Goal: Task Accomplishment & Management: Manage account settings

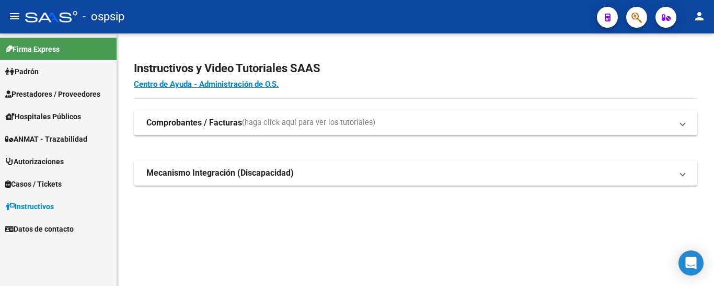
click at [56, 159] on span "Autorizaciones" at bounding box center [34, 162] width 59 height 12
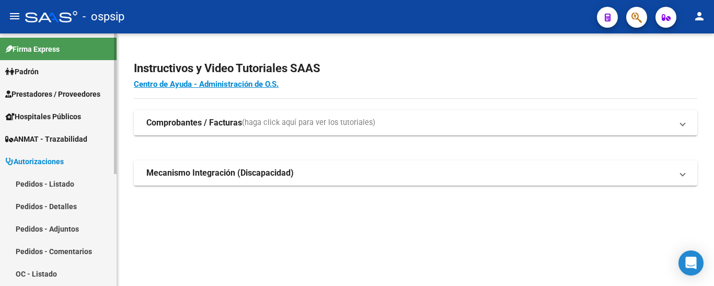
click at [58, 183] on link "Pedidos - Listado" at bounding box center [58, 184] width 117 height 22
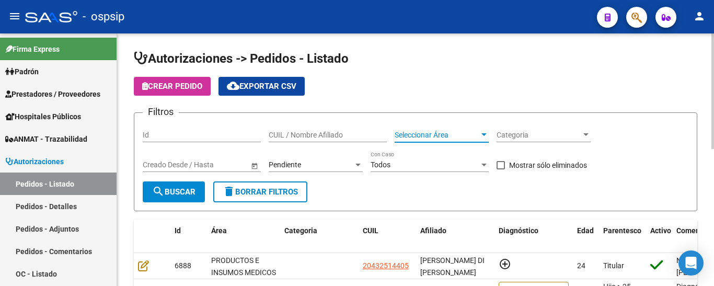
click at [426, 132] on span "Seleccionar Área" at bounding box center [437, 135] width 85 height 9
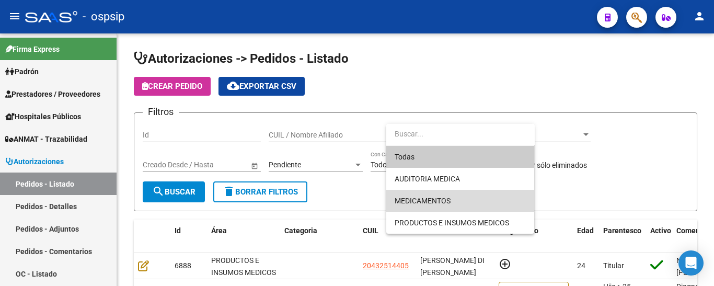
click at [428, 192] on span "MEDICAMENTOS" at bounding box center [460, 201] width 131 height 22
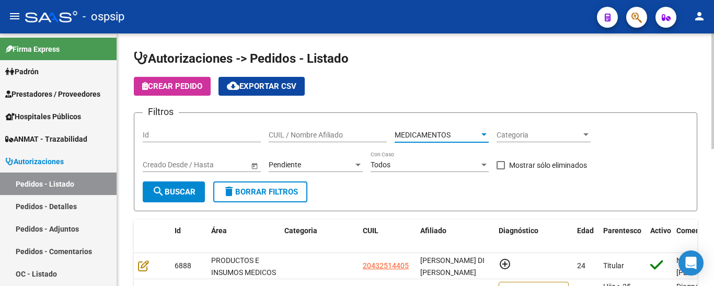
click at [159, 188] on mat-icon "search" at bounding box center [158, 191] width 13 height 13
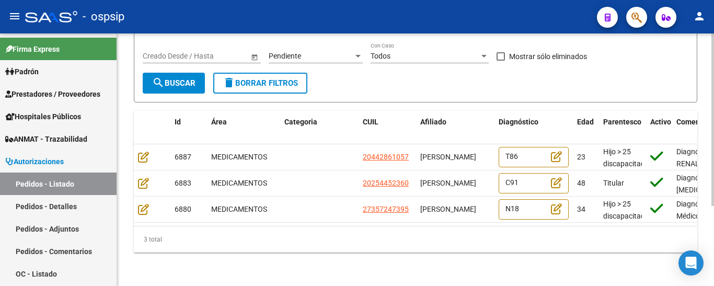
scroll to position [13, 0]
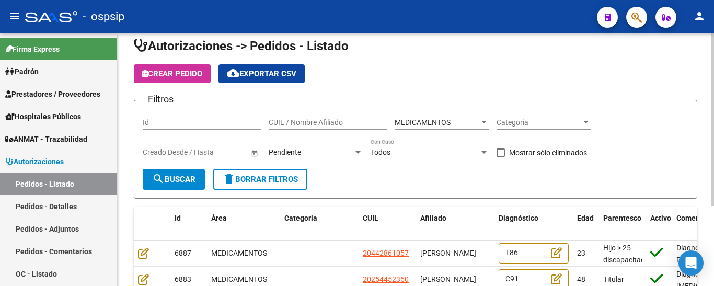
click at [318, 151] on div "Pendiente" at bounding box center [311, 152] width 85 height 9
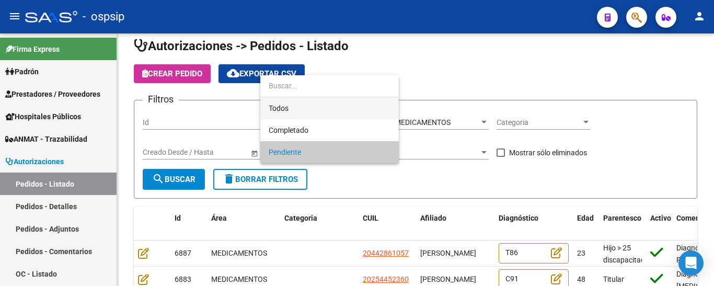
click at [305, 107] on span "Todos" at bounding box center [330, 108] width 122 height 22
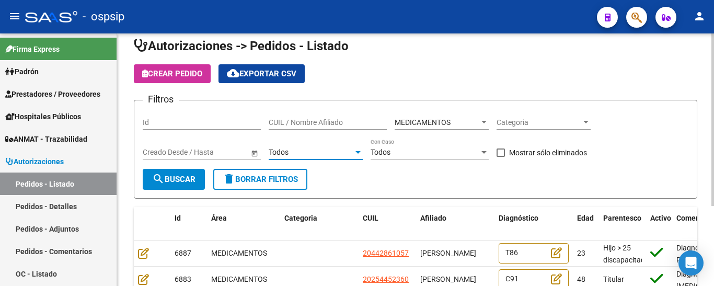
click at [307, 150] on div "Todos" at bounding box center [311, 152] width 85 height 9
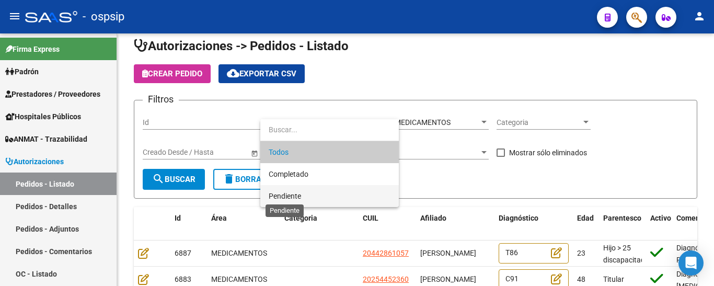
click at [296, 192] on span "Pendiente" at bounding box center [285, 196] width 32 height 8
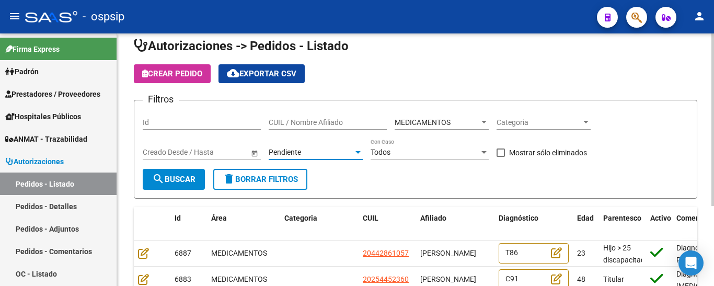
scroll to position [117, 0]
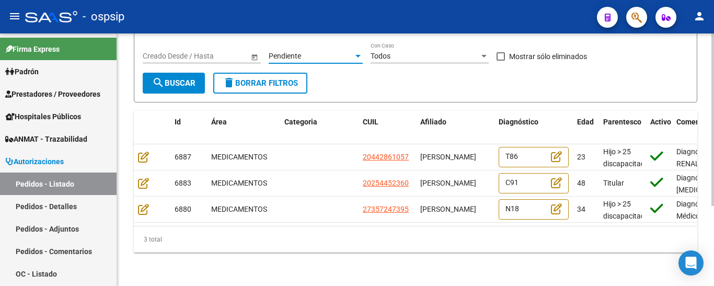
click at [184, 78] on span "search Buscar" at bounding box center [173, 82] width 43 height 9
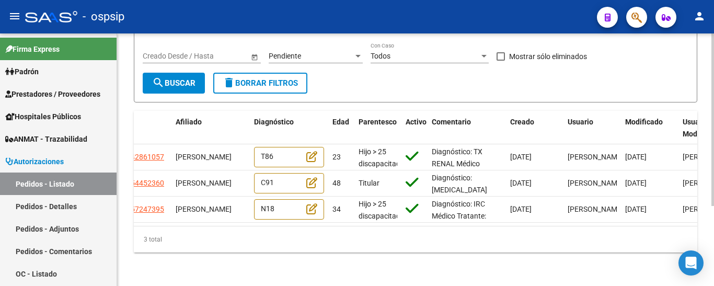
scroll to position [0, 0]
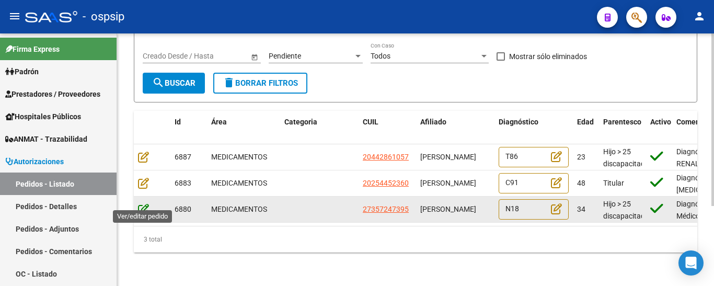
click at [143, 203] on icon at bounding box center [143, 209] width 11 height 12
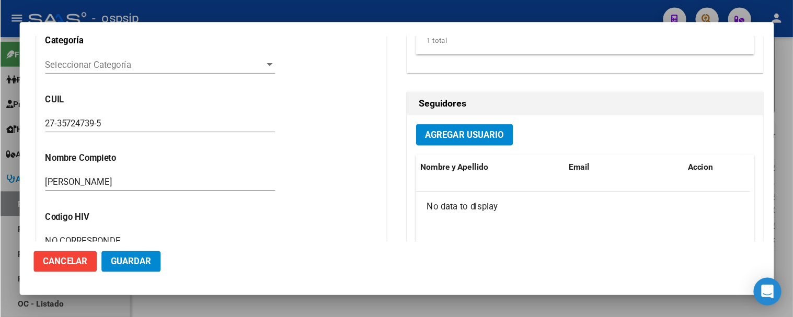
scroll to position [283, 0]
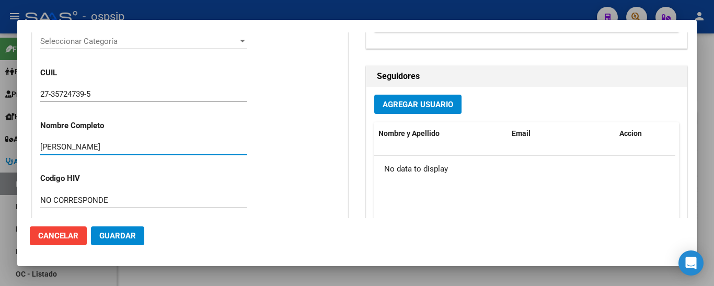
drag, startPoint x: 136, startPoint y: 146, endPoint x: 42, endPoint y: 142, distance: 94.2
click at [42, 142] on input "[PERSON_NAME]" at bounding box center [143, 146] width 207 height 9
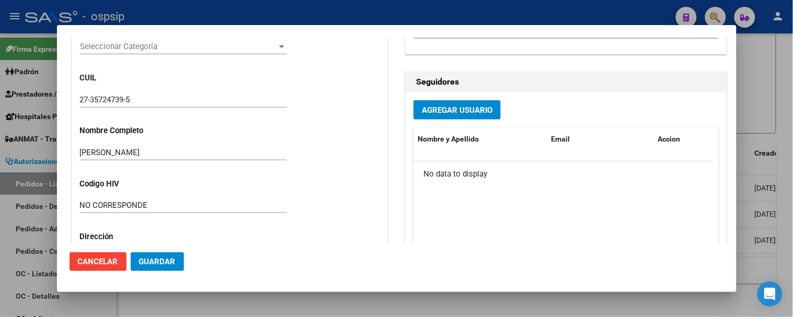
click at [152, 155] on input "[PERSON_NAME]" at bounding box center [183, 152] width 207 height 9
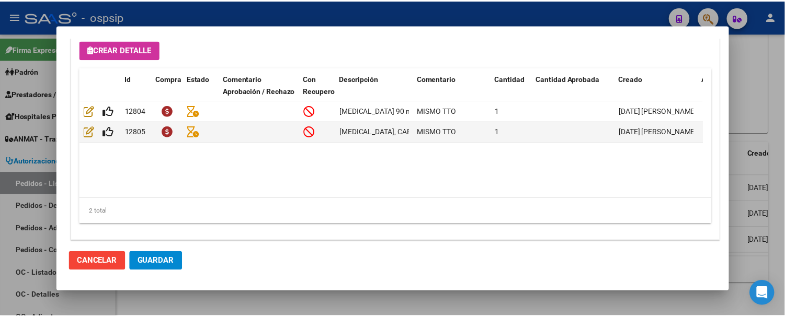
scroll to position [785, 0]
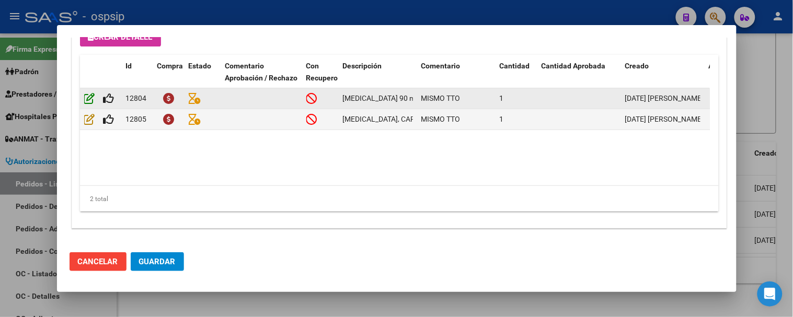
click at [89, 101] on icon at bounding box center [89, 99] width 11 height 12
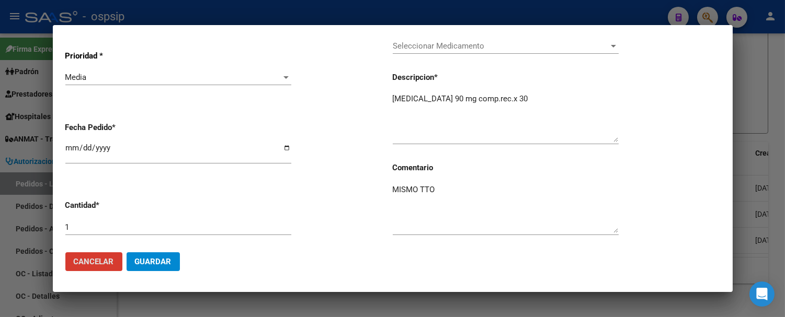
scroll to position [0, 0]
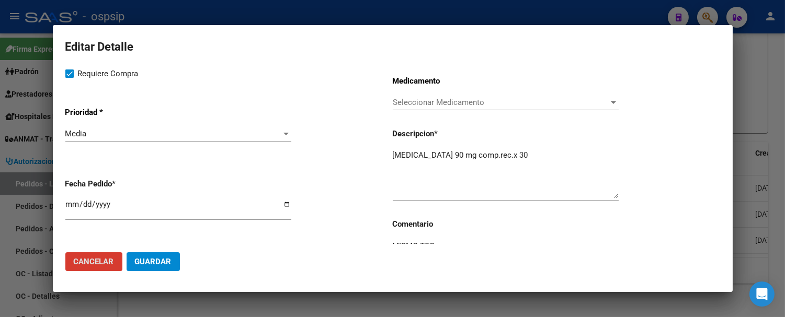
click at [104, 263] on span "Cancelar" at bounding box center [94, 261] width 40 height 9
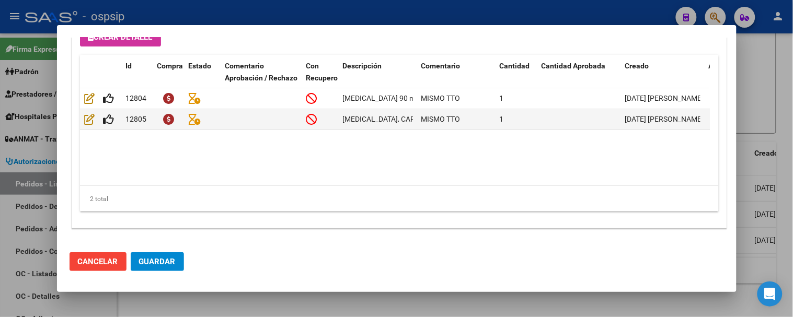
click at [104, 262] on span "Cancelar" at bounding box center [98, 261] width 40 height 9
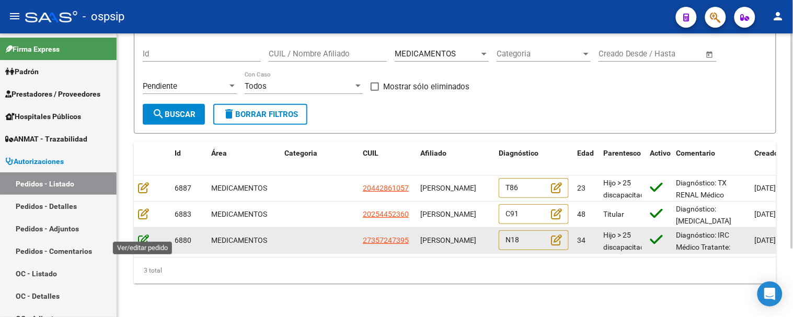
click at [145, 236] on icon at bounding box center [143, 240] width 11 height 12
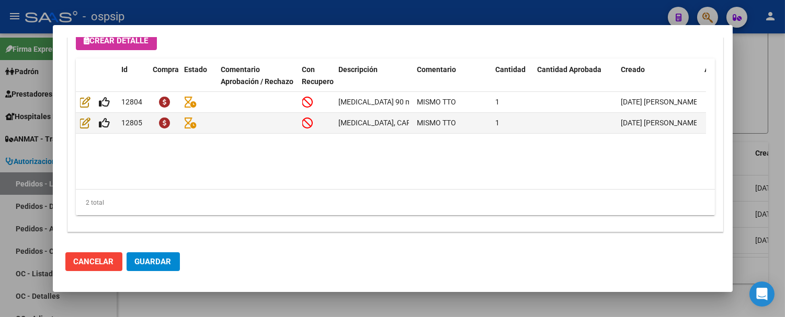
scroll to position [785, 0]
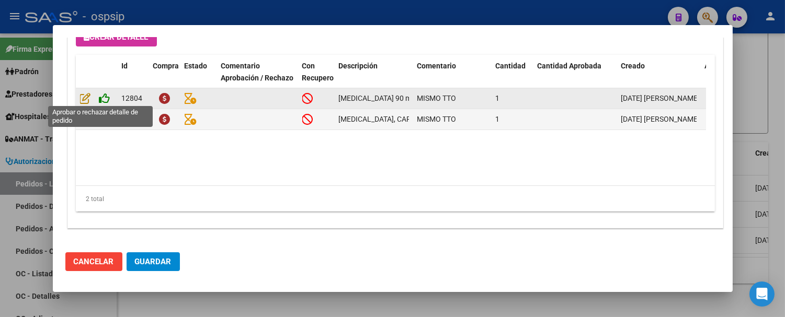
click at [105, 96] on icon at bounding box center [104, 99] width 11 height 12
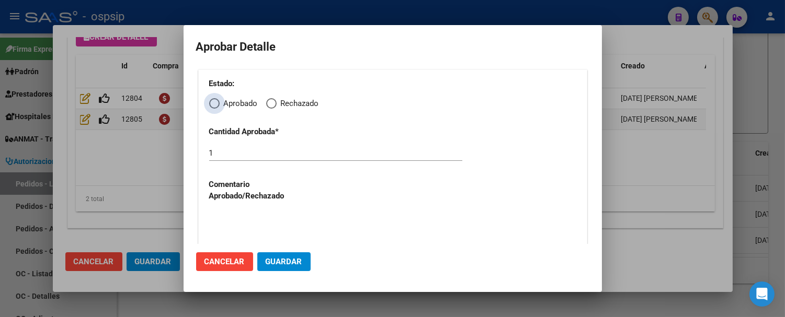
click at [211, 106] on span "Elija una opción" at bounding box center [214, 103] width 10 height 10
click at [211, 106] on input "Aprobado" at bounding box center [214, 103] width 10 height 10
radio input "true"
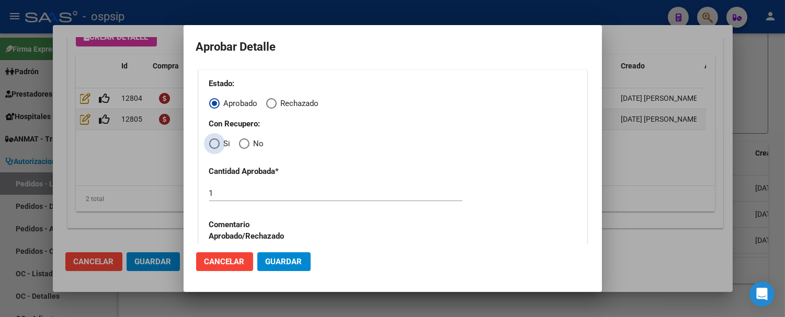
click at [215, 140] on span "Elija una opción" at bounding box center [214, 144] width 10 height 10
click at [215, 140] on input "Si" at bounding box center [214, 144] width 10 height 10
radio input "true"
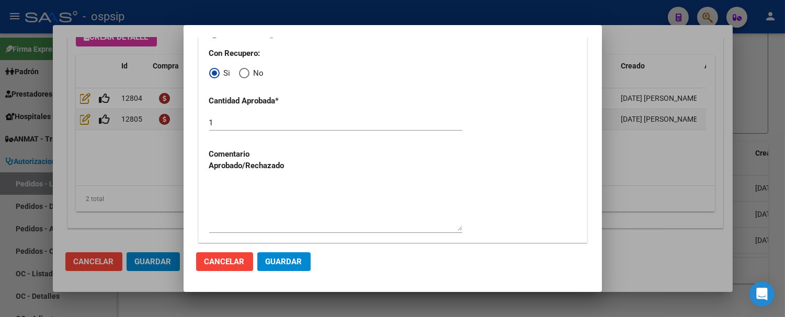
scroll to position [72, 0]
click at [283, 255] on button "Guardar" at bounding box center [283, 261] width 53 height 19
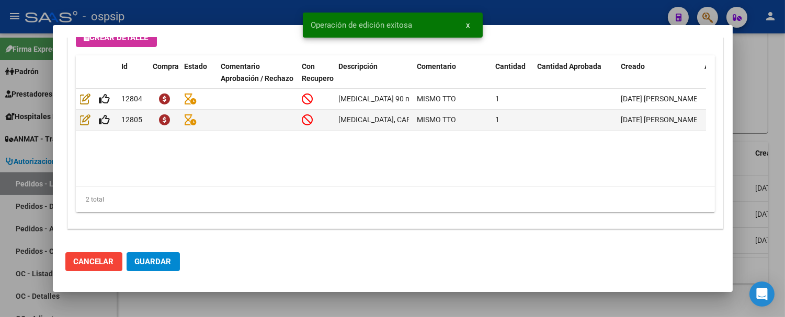
scroll to position [785, 0]
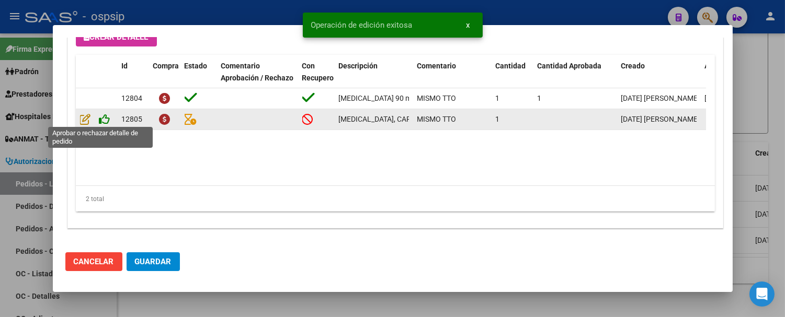
click at [105, 118] on icon at bounding box center [104, 119] width 11 height 12
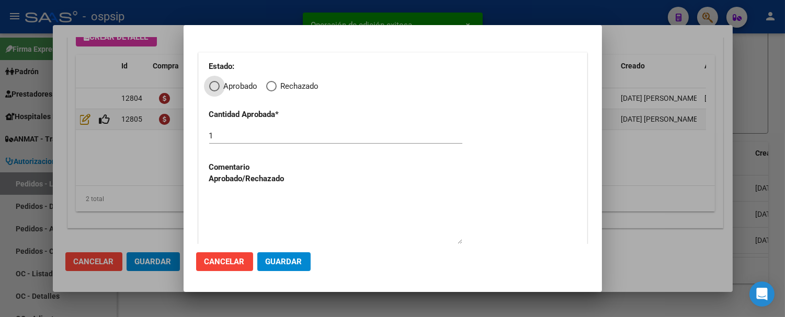
scroll to position [31, 0]
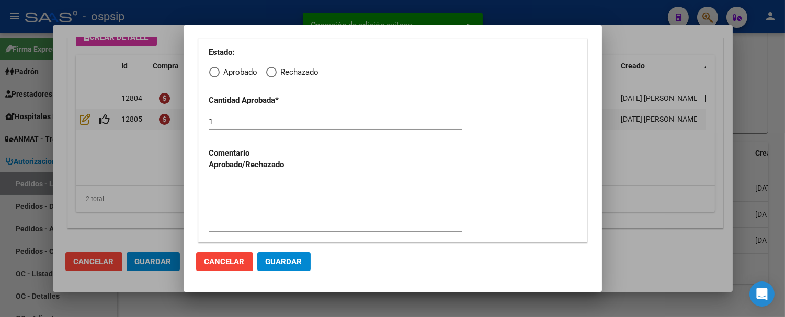
click at [219, 71] on span "Elija una opción" at bounding box center [214, 72] width 10 height 10
click at [219, 71] on input "Aprobado" at bounding box center [214, 72] width 10 height 10
radio input "true"
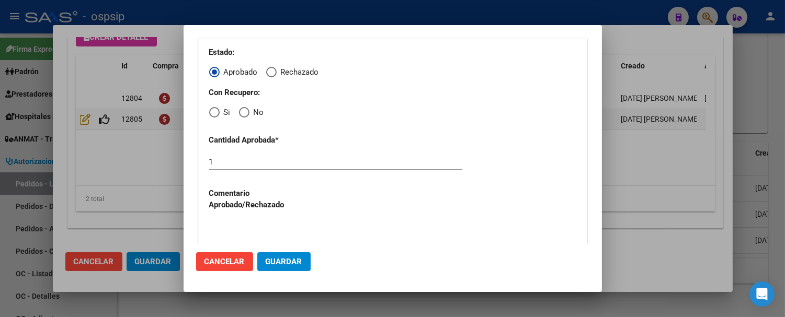
click at [216, 110] on span "Elija una opción" at bounding box center [214, 112] width 10 height 10
click at [216, 110] on input "Si" at bounding box center [214, 112] width 10 height 10
radio input "true"
click at [283, 258] on span "Guardar" at bounding box center [284, 261] width 37 height 9
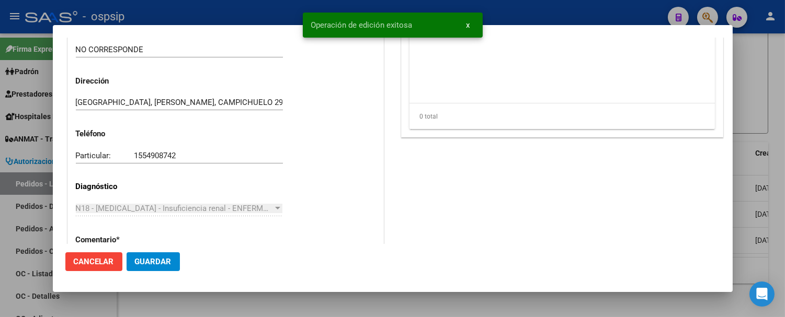
scroll to position [436, 0]
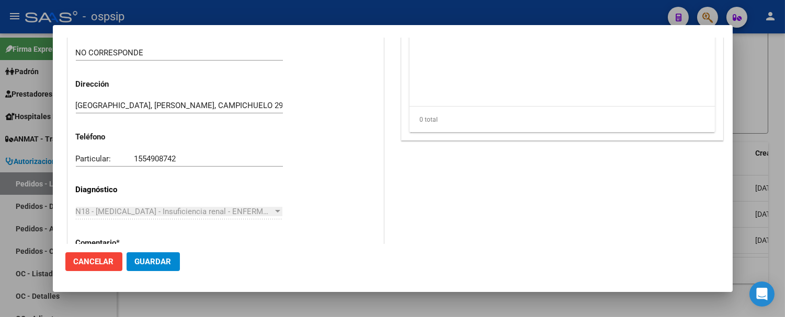
click at [110, 265] on span "Cancelar" at bounding box center [94, 261] width 40 height 9
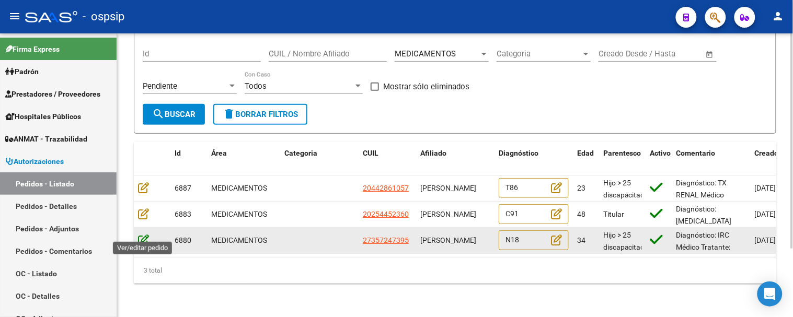
click at [144, 234] on icon at bounding box center [143, 240] width 11 height 12
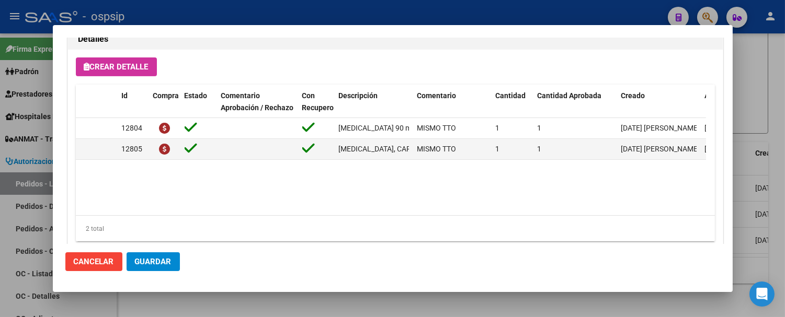
scroll to position [785, 0]
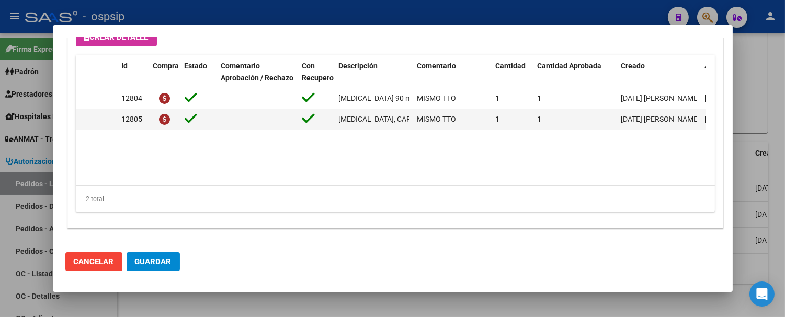
click at [153, 263] on span "Guardar" at bounding box center [153, 261] width 37 height 9
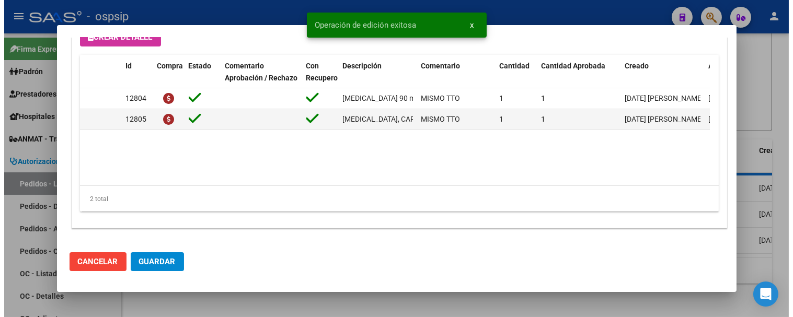
scroll to position [64, 0]
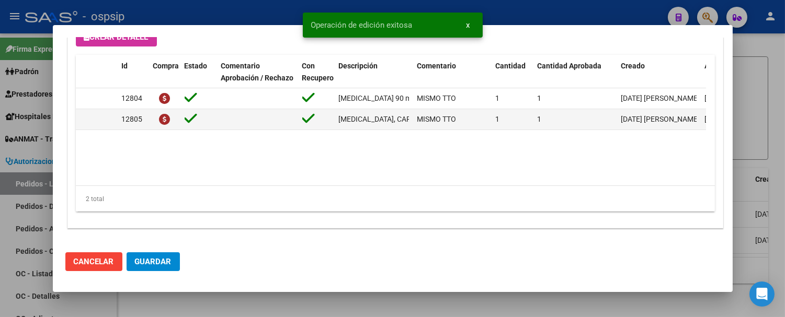
click at [471, 23] on button "x" at bounding box center [468, 25] width 20 height 19
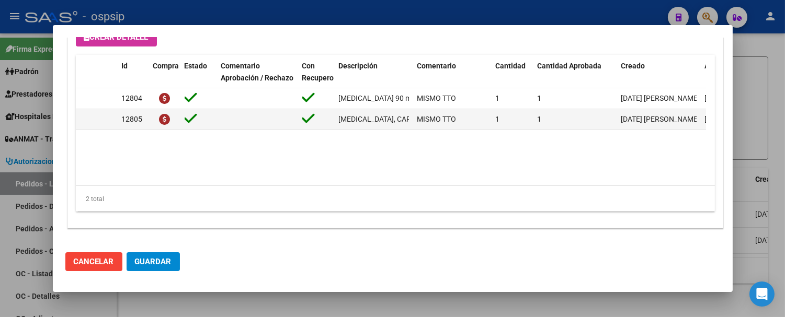
click at [714, 98] on div at bounding box center [392, 158] width 785 height 317
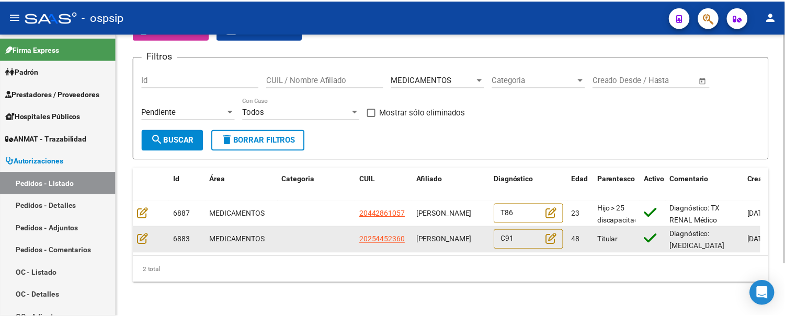
scroll to position [1, 0]
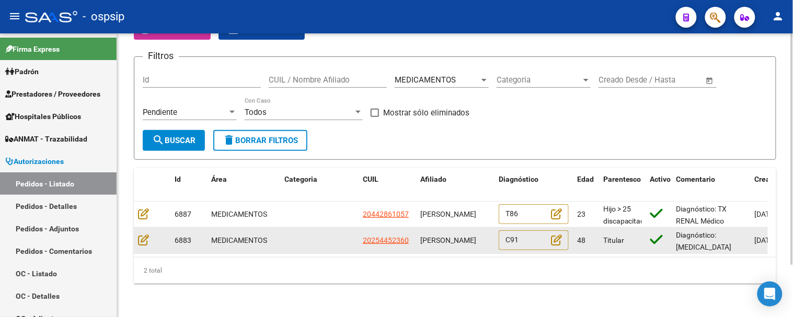
drag, startPoint x: 419, startPoint y: 226, endPoint x: 464, endPoint y: 236, distance: 46.4
click at [464, 236] on datatable-body-cell "[PERSON_NAME]" at bounding box center [455, 241] width 78 height 26
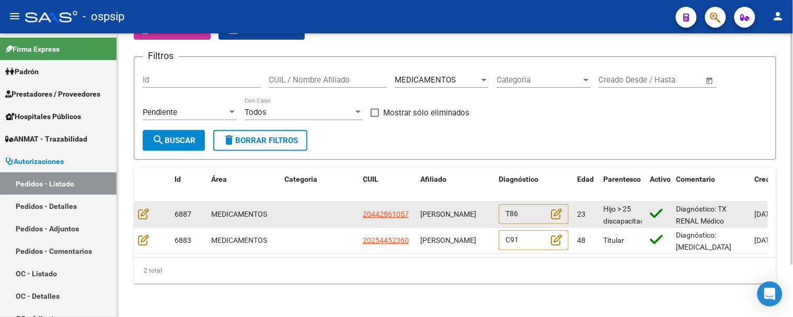
copy span "[PERSON_NAME]"
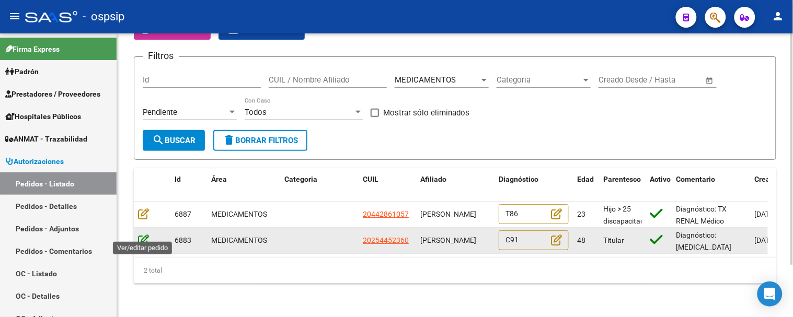
click at [139, 236] on icon at bounding box center [143, 240] width 11 height 12
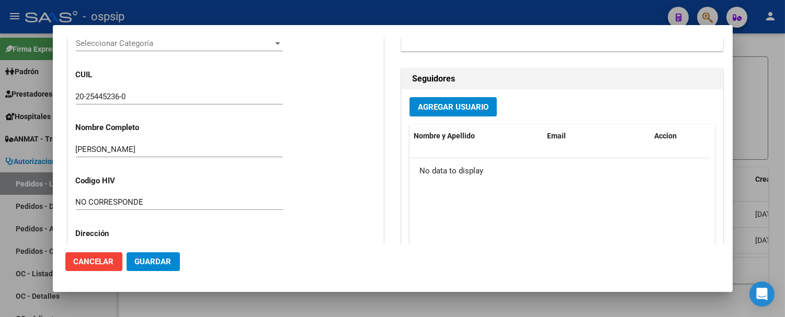
scroll to position [232, 0]
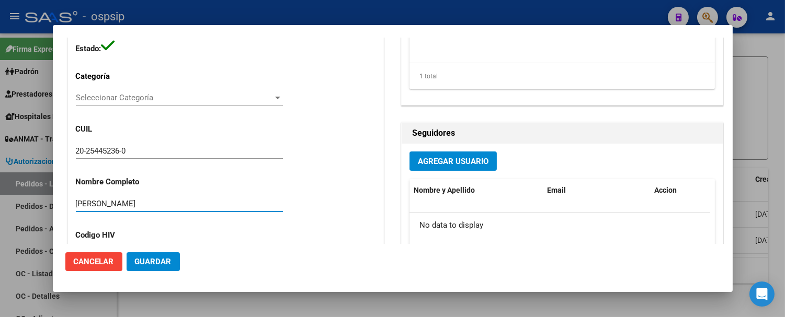
drag, startPoint x: 187, startPoint y: 199, endPoint x: 74, endPoint y: 199, distance: 113.4
click at [74, 199] on div "Casos (0) Creado: 19/08/2025 13:11 - Ortiz Jesica Área Liquidación: MEDICAMENTO…" at bounding box center [225, 213] width 315 height 635
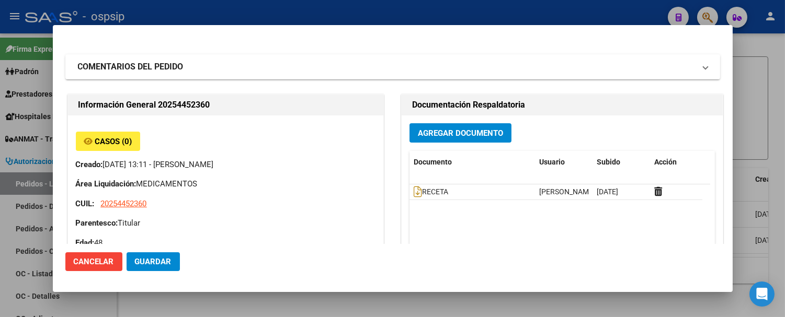
scroll to position [0, 0]
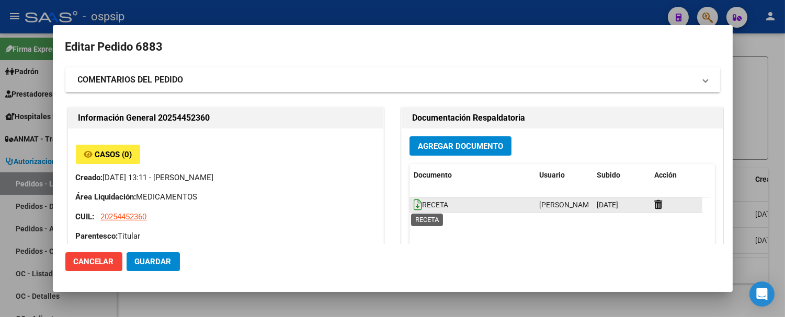
click at [416, 204] on icon at bounding box center [418, 205] width 8 height 12
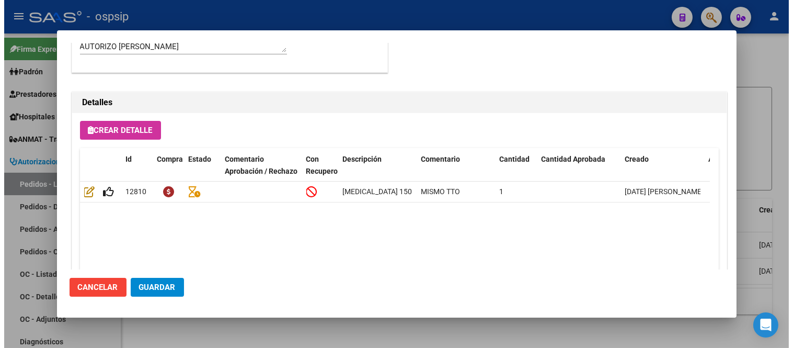
scroll to position [33, 0]
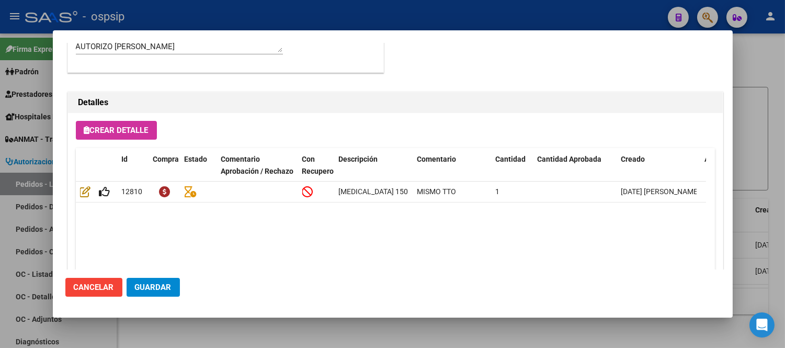
click at [116, 284] on button "Cancelar" at bounding box center [93, 287] width 57 height 19
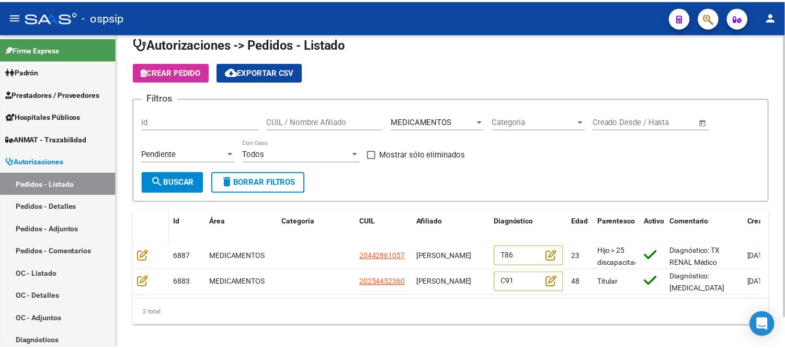
scroll to position [0, 0]
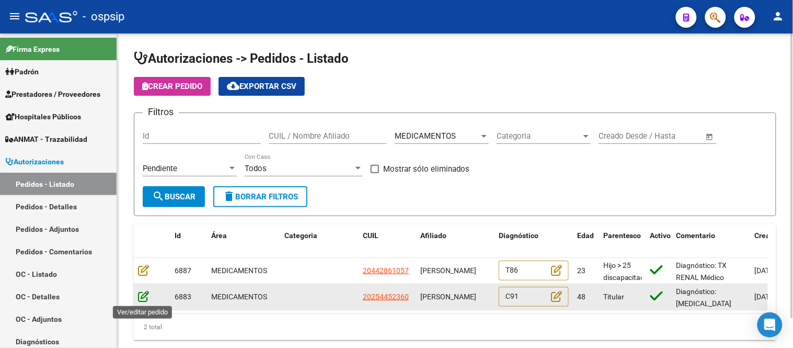
click at [145, 285] on icon at bounding box center [143, 296] width 11 height 12
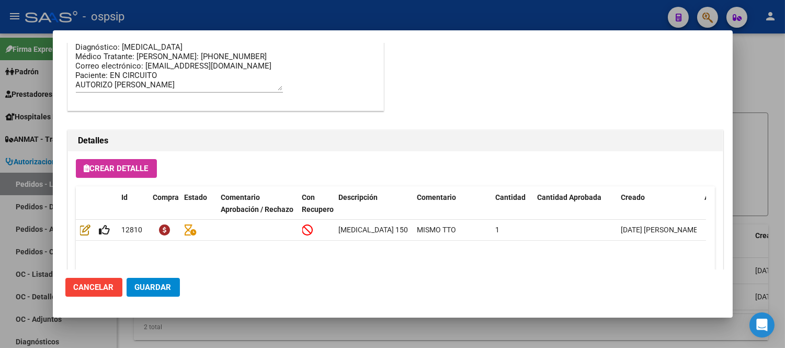
scroll to position [697, 0]
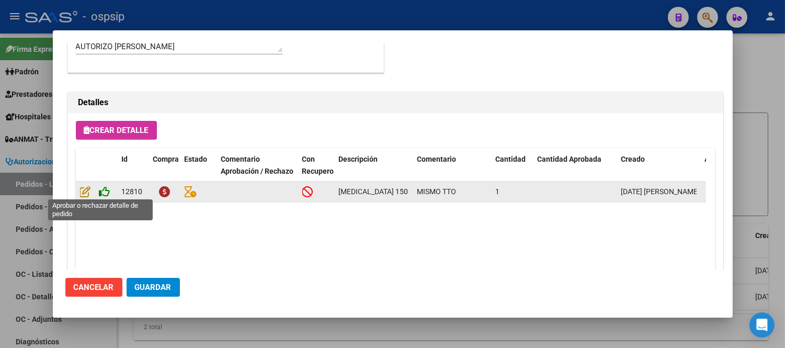
click at [102, 191] on icon at bounding box center [104, 192] width 11 height 12
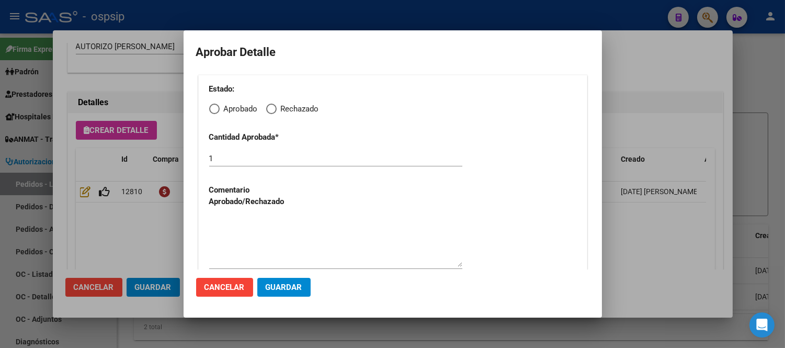
drag, startPoint x: 216, startPoint y: 106, endPoint x: 217, endPoint y: 113, distance: 6.8
click at [216, 107] on span "Elija una opción" at bounding box center [214, 109] width 10 height 10
click at [216, 107] on input "Aprobado" at bounding box center [214, 109] width 10 height 10
radio input "true"
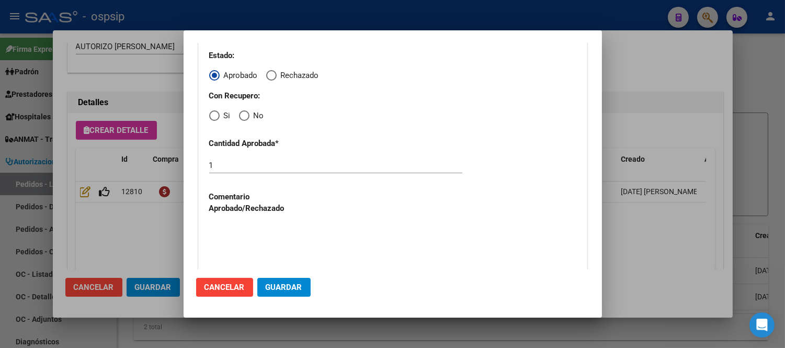
scroll to position [52, 0]
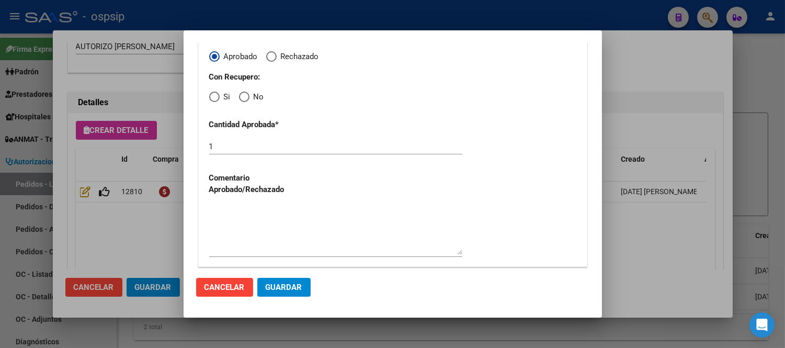
click at [213, 102] on span "Elija una opción" at bounding box center [214, 96] width 10 height 10
click at [213, 102] on input "Si" at bounding box center [214, 96] width 10 height 10
radio input "true"
click at [279, 284] on span "Guardar" at bounding box center [284, 286] width 37 height 9
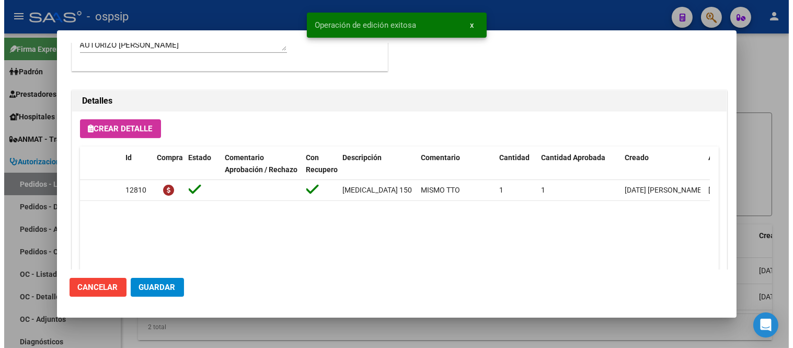
scroll to position [697, 0]
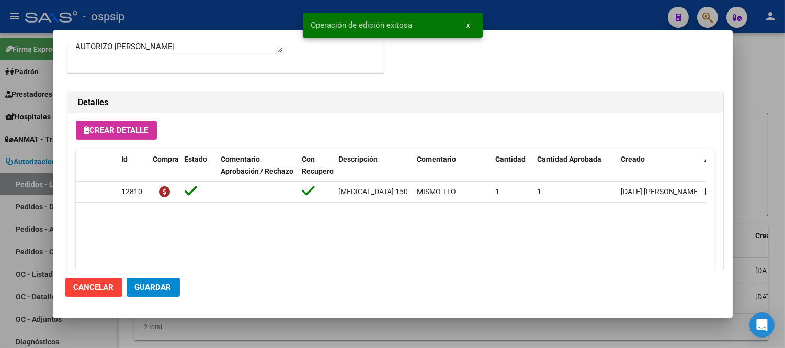
click at [158, 284] on span "Guardar" at bounding box center [153, 286] width 37 height 9
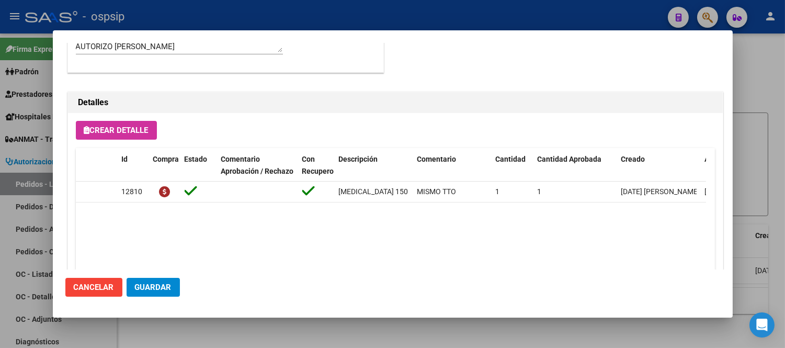
click at [155, 285] on span "Guardar" at bounding box center [153, 286] width 37 height 9
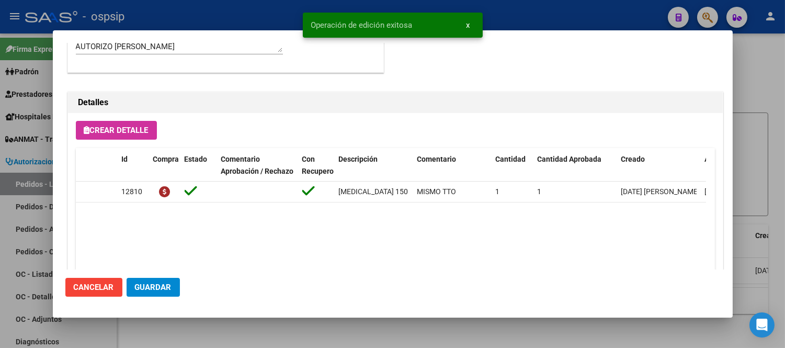
click at [714, 64] on div at bounding box center [392, 174] width 785 height 348
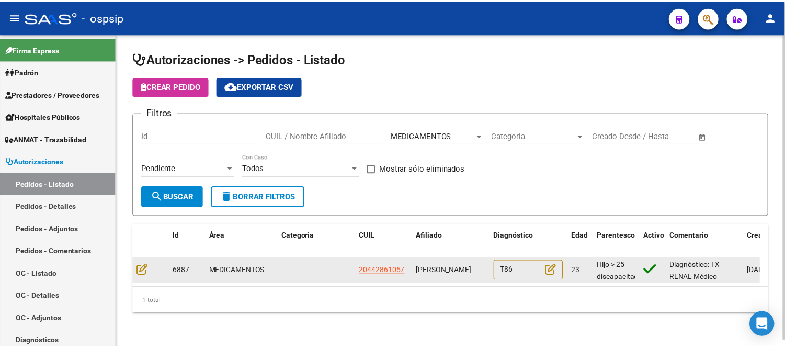
scroll to position [1, 0]
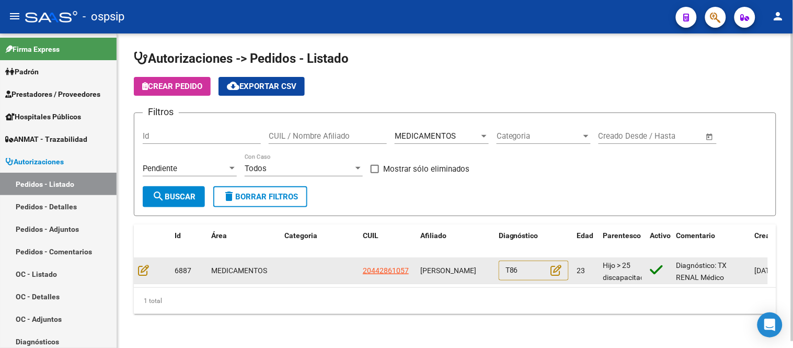
drag, startPoint x: 420, startPoint y: 259, endPoint x: 481, endPoint y: 274, distance: 63.6
click at [481, 274] on div "[PERSON_NAME]" at bounding box center [455, 271] width 70 height 12
copy span "[PERSON_NAME]"
click at [145, 267] on icon at bounding box center [143, 270] width 11 height 12
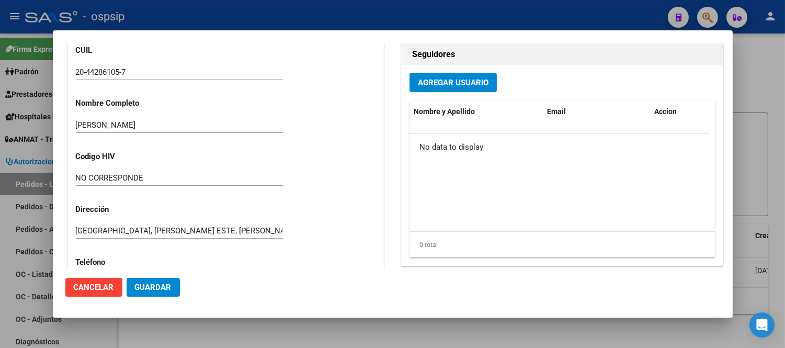
scroll to position [290, 0]
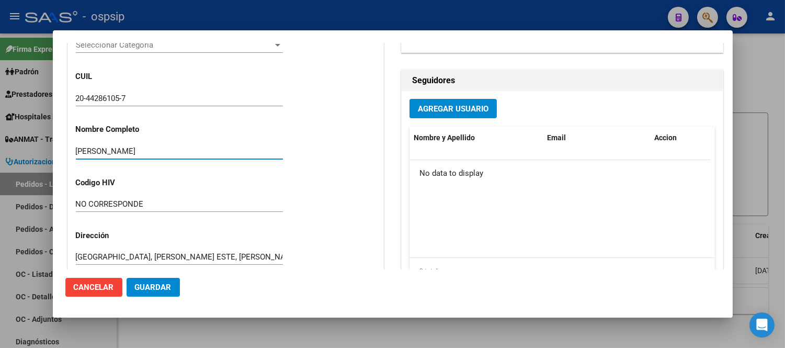
drag, startPoint x: 206, startPoint y: 148, endPoint x: 76, endPoint y: 145, distance: 129.7
click at [76, 146] on input "[PERSON_NAME]" at bounding box center [179, 150] width 207 height 9
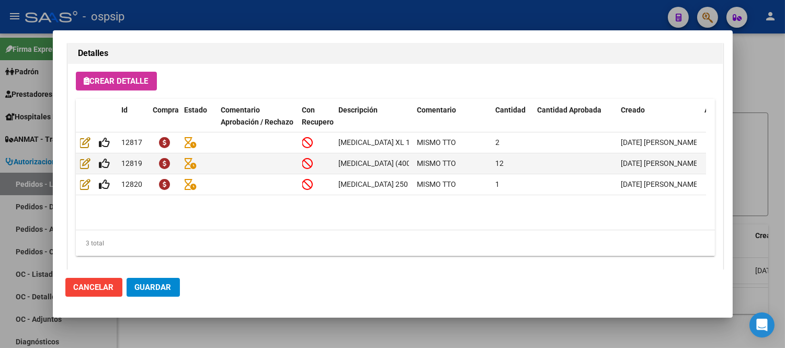
scroll to position [765, 0]
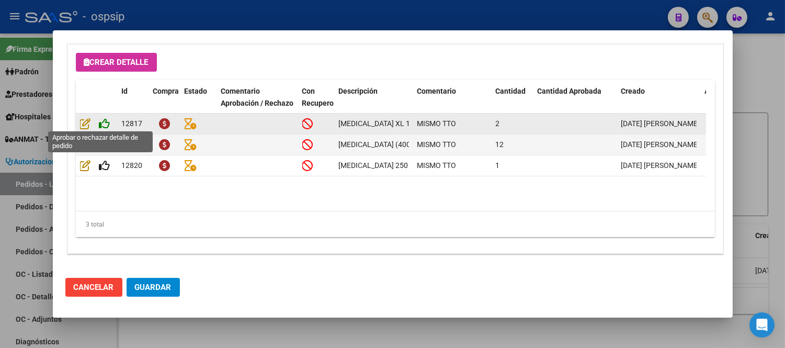
click at [107, 122] on icon at bounding box center [104, 124] width 11 height 12
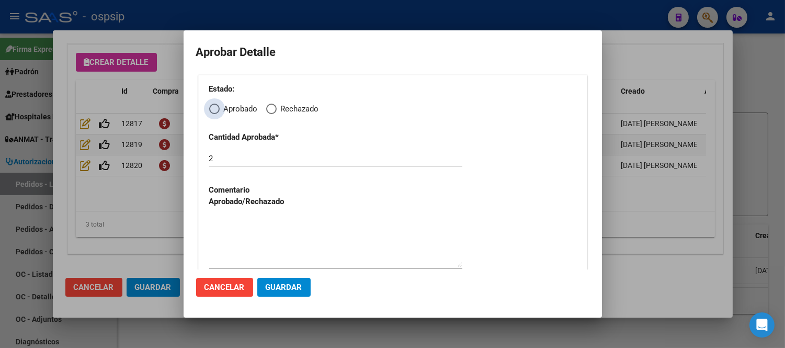
click at [214, 109] on span "Elija una opción" at bounding box center [214, 109] width 0 height 0
click at [214, 109] on input "Aprobado" at bounding box center [214, 109] width 10 height 10
radio input "true"
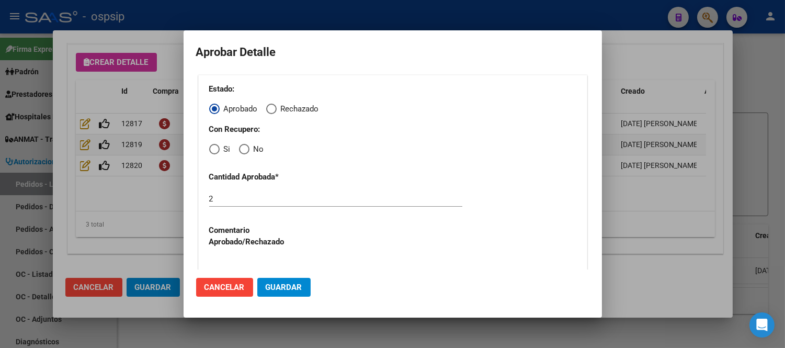
click at [215, 149] on span "Elija una opción" at bounding box center [214, 149] width 10 height 10
click at [215, 149] on input "Si" at bounding box center [214, 149] width 10 height 10
radio input "true"
click at [278, 285] on span "Guardar" at bounding box center [284, 286] width 37 height 9
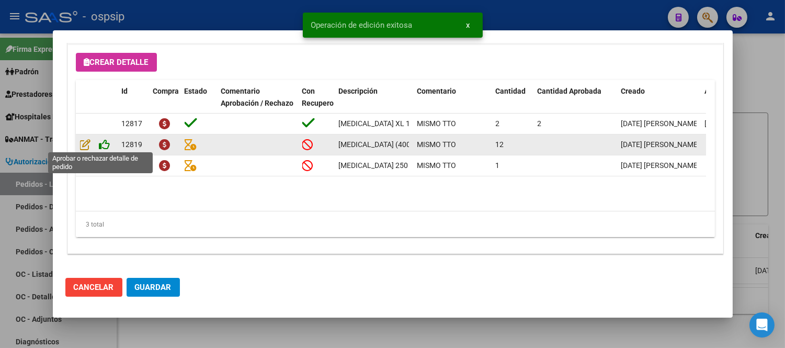
click at [108, 143] on icon at bounding box center [104, 145] width 11 height 12
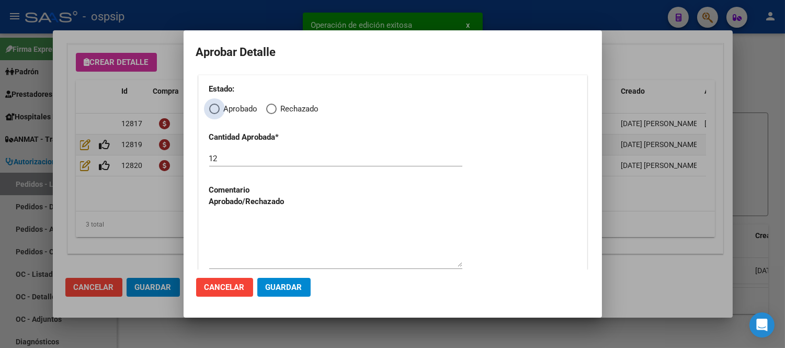
click at [214, 110] on span "Elija una opción" at bounding box center [214, 109] width 10 height 10
click at [214, 110] on input "Aprobado" at bounding box center [214, 109] width 10 height 10
radio input "true"
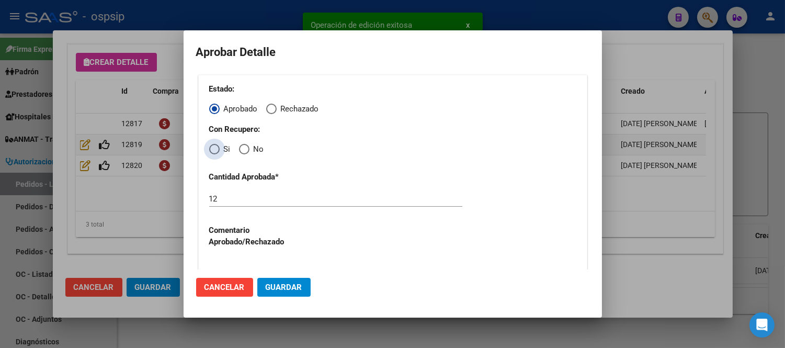
click at [215, 154] on span "Elija una opción" at bounding box center [214, 149] width 10 height 10
click at [215, 154] on input "Si" at bounding box center [214, 149] width 10 height 10
radio input "true"
click at [279, 285] on span "Guardar" at bounding box center [284, 286] width 37 height 9
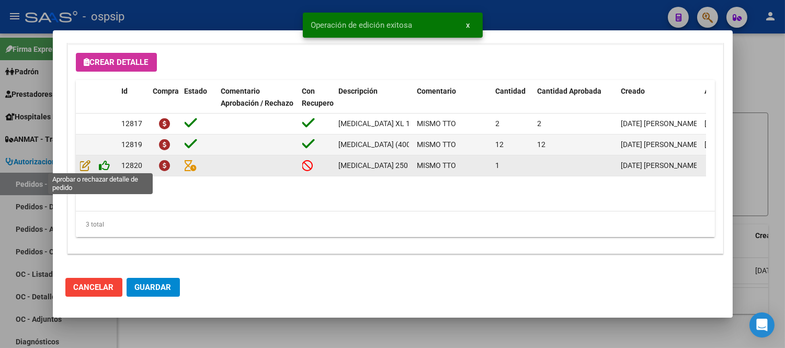
click at [101, 161] on icon at bounding box center [104, 165] width 11 height 12
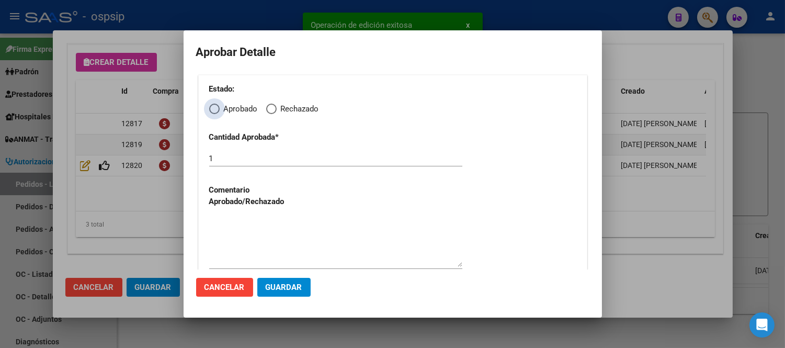
click at [217, 110] on span "Elija una opción" at bounding box center [214, 109] width 10 height 10
click at [217, 110] on input "Aprobado" at bounding box center [214, 109] width 10 height 10
radio input "true"
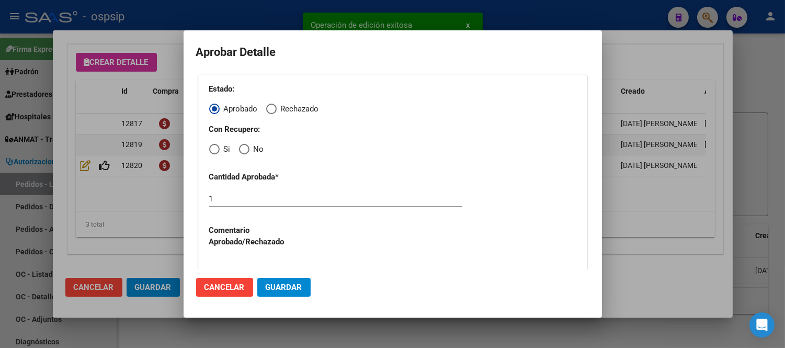
click at [215, 148] on span "Elija una opción" at bounding box center [214, 149] width 10 height 10
click at [215, 148] on input "Si" at bounding box center [214, 149] width 10 height 10
radio input "true"
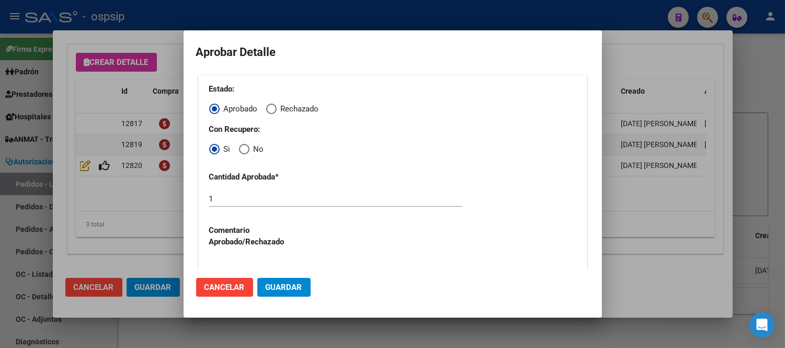
click at [278, 285] on span "Guardar" at bounding box center [284, 286] width 37 height 9
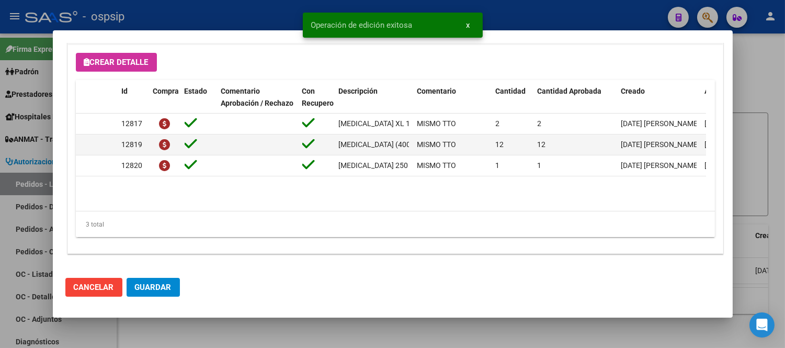
click at [163, 278] on button "Guardar" at bounding box center [153, 287] width 53 height 19
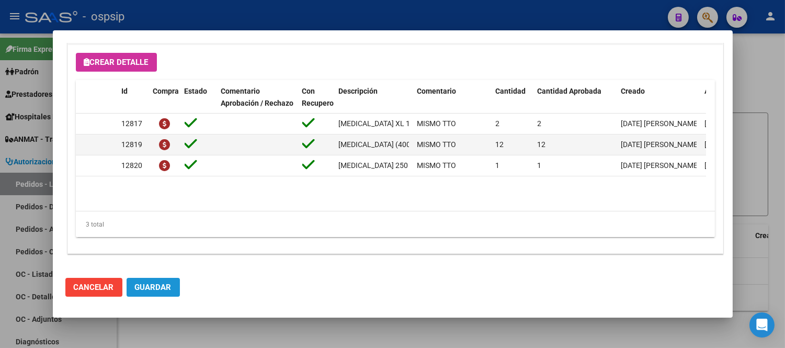
click at [144, 285] on button "Guardar" at bounding box center [153, 287] width 53 height 19
click at [106, 285] on span "Cancelar" at bounding box center [94, 286] width 40 height 9
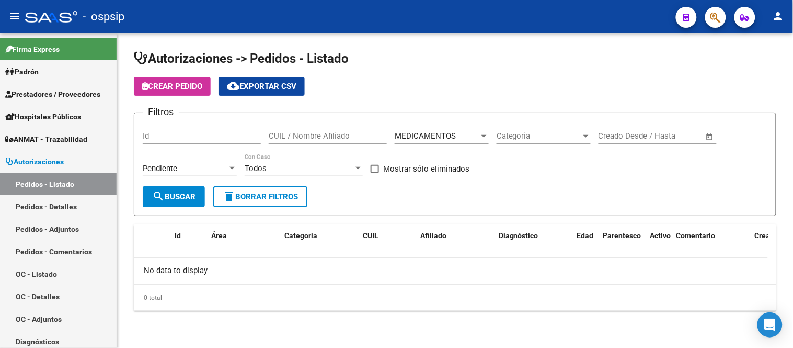
click at [455, 134] on span "MEDICAMENTOS" at bounding box center [425, 135] width 61 height 9
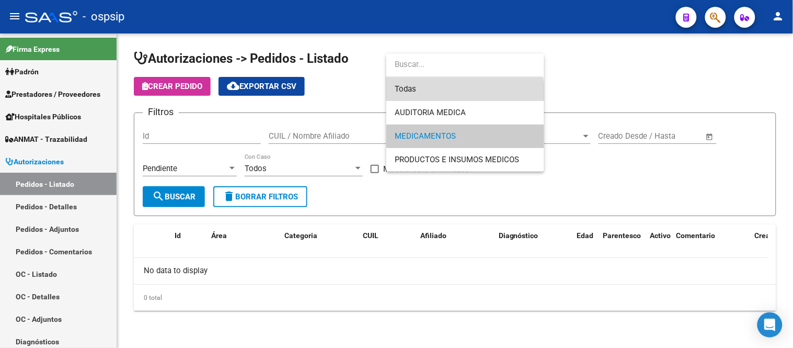
click at [447, 93] on span "Todas" at bounding box center [465, 89] width 141 height 24
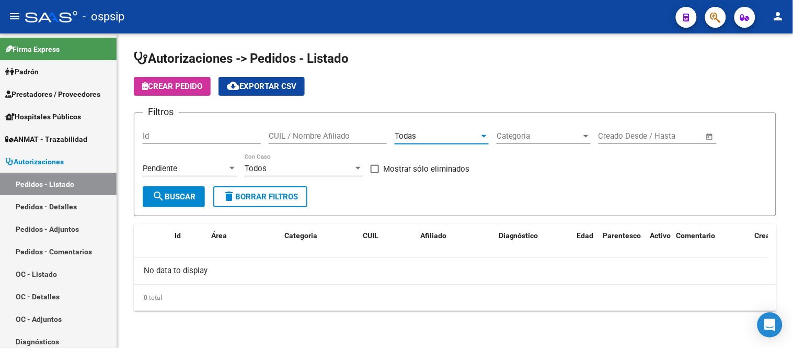
click at [183, 188] on button "search Buscar" at bounding box center [174, 196] width 62 height 21
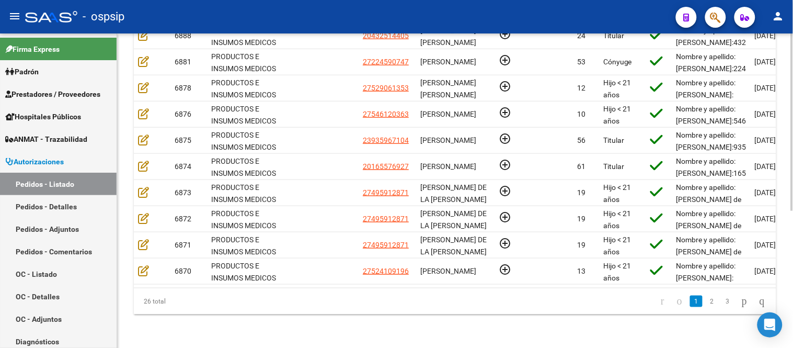
scroll to position [243, 0]
click at [706, 285] on link "2" at bounding box center [712, 301] width 13 height 12
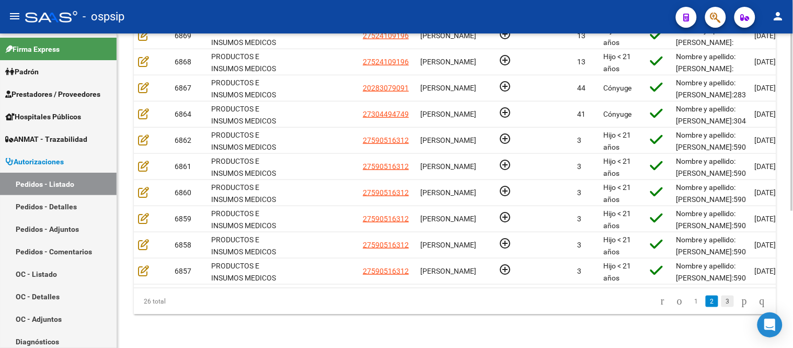
click at [714, 285] on link "3" at bounding box center [727, 301] width 13 height 12
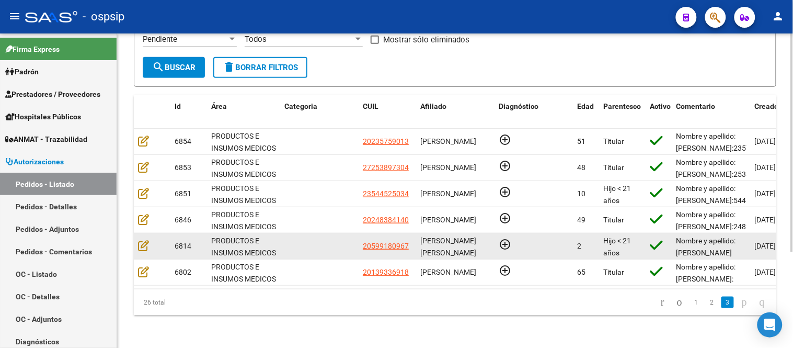
scroll to position [138, 0]
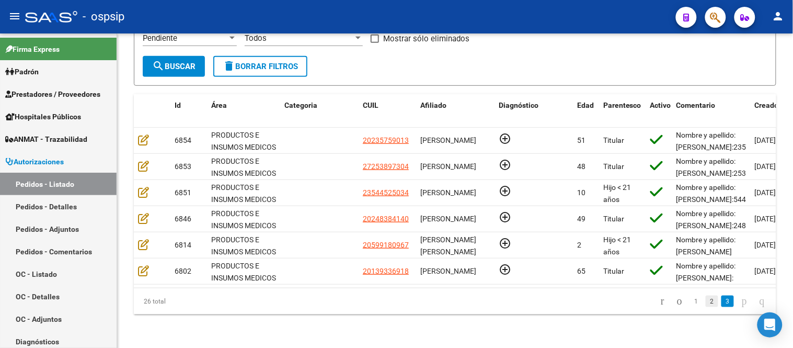
click at [706, 285] on link "2" at bounding box center [712, 301] width 13 height 12
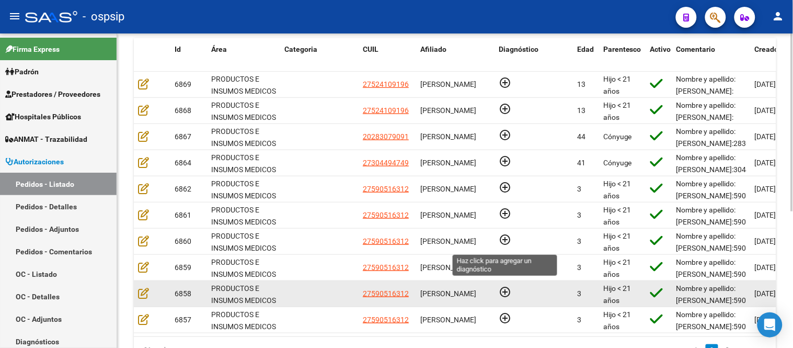
scroll to position [243, 0]
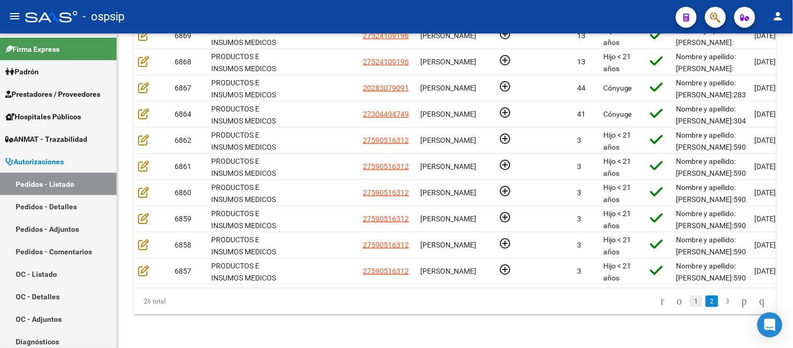
click at [690, 285] on link "1" at bounding box center [696, 301] width 13 height 12
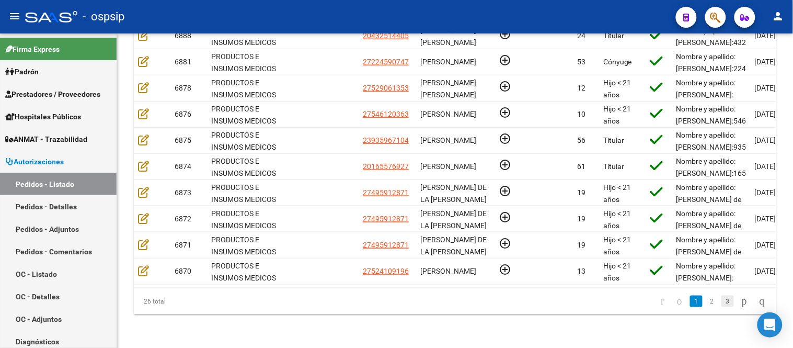
click at [714, 285] on link "3" at bounding box center [727, 301] width 13 height 12
click at [714, 285] on div "26 total 1 2 3" at bounding box center [455, 301] width 642 height 26
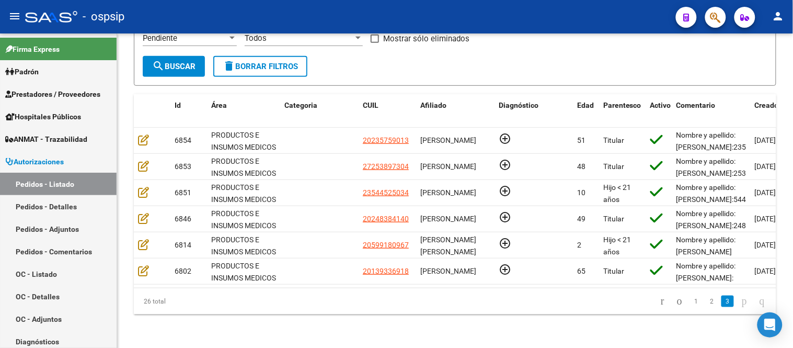
click at [706, 285] on link "2" at bounding box center [712, 301] width 13 height 12
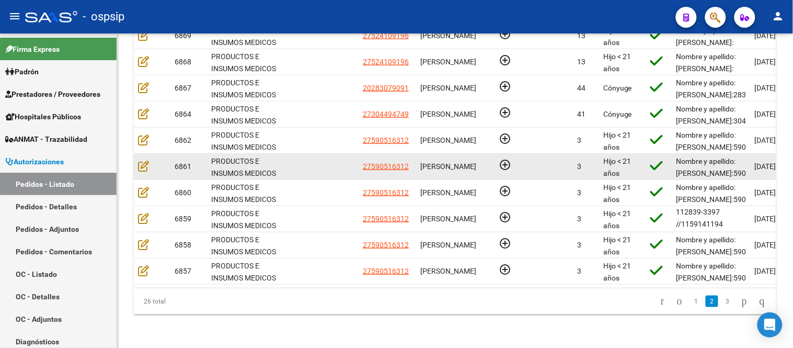
scroll to position [243, 0]
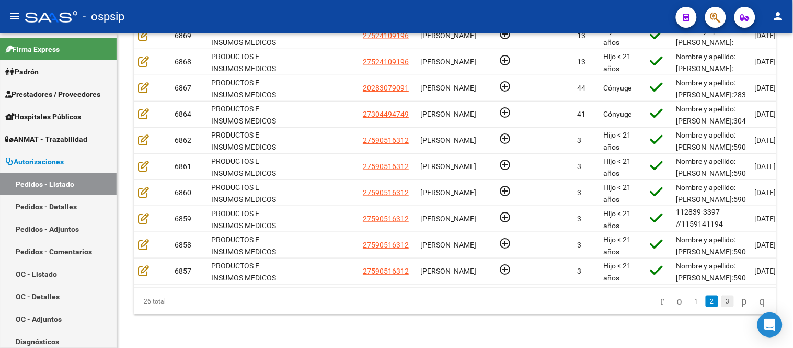
click at [714, 285] on link "3" at bounding box center [727, 301] width 13 height 12
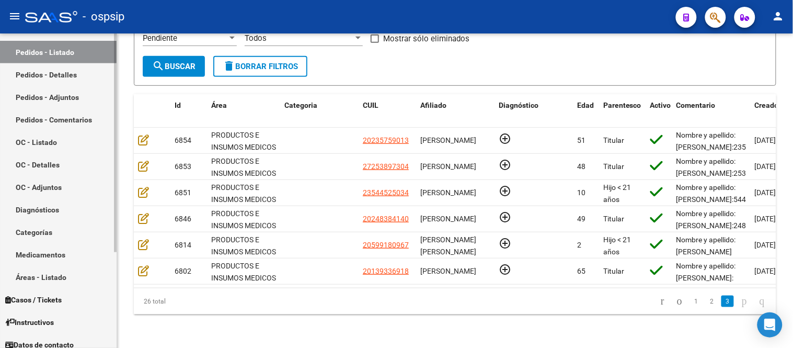
scroll to position [139, 0]
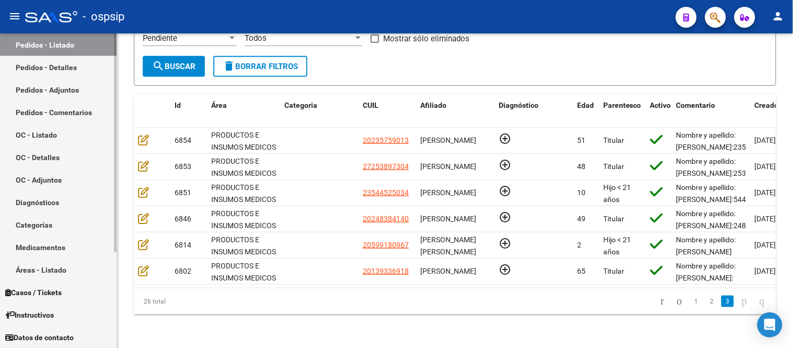
click at [48, 247] on link "Medicamentos" at bounding box center [58, 247] width 117 height 22
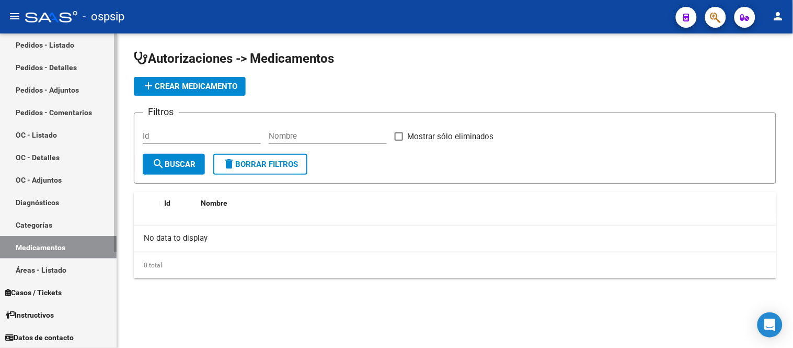
click at [40, 228] on link "Categorías" at bounding box center [58, 224] width 117 height 22
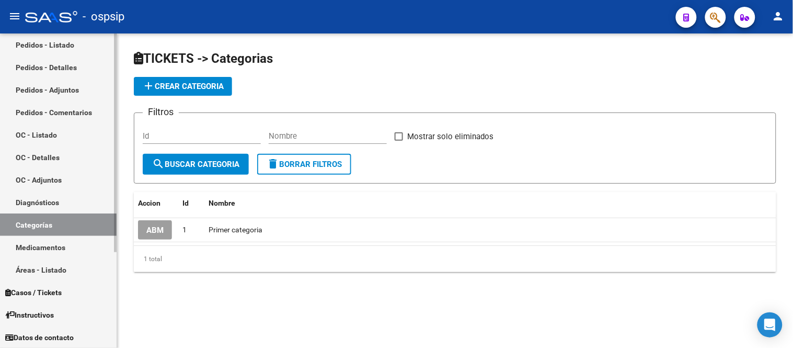
click at [34, 200] on link "Diagnósticos" at bounding box center [58, 202] width 117 height 22
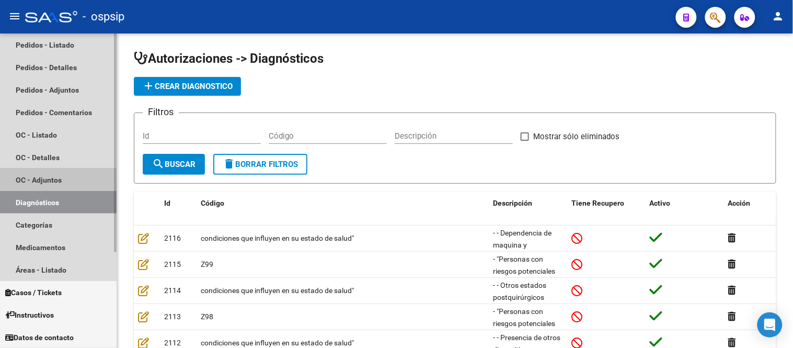
click at [36, 177] on link "OC - Adjuntos" at bounding box center [58, 179] width 117 height 22
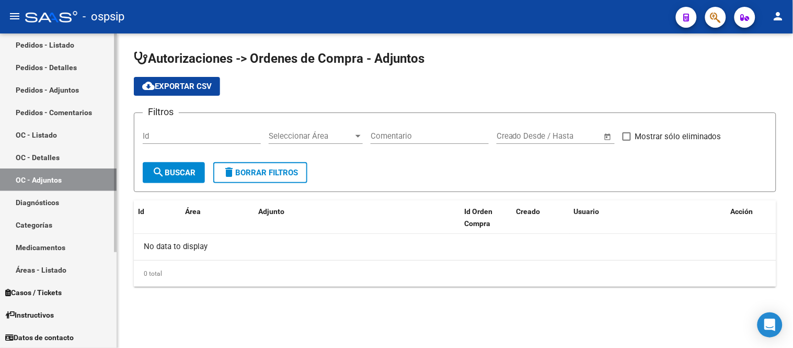
click at [35, 162] on link "OC - Detalles" at bounding box center [58, 157] width 117 height 22
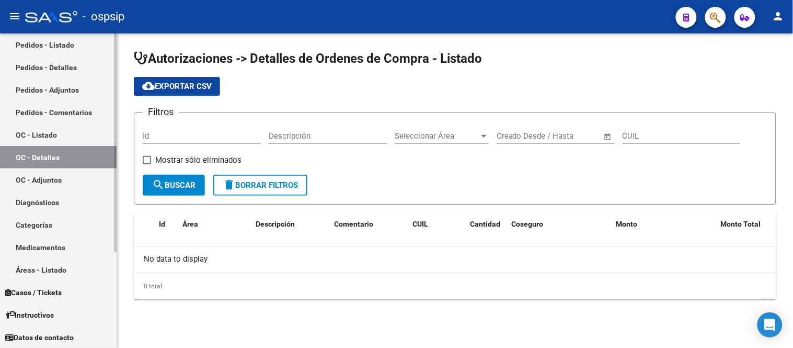
click at [35, 141] on link "OC - Listado" at bounding box center [58, 134] width 117 height 22
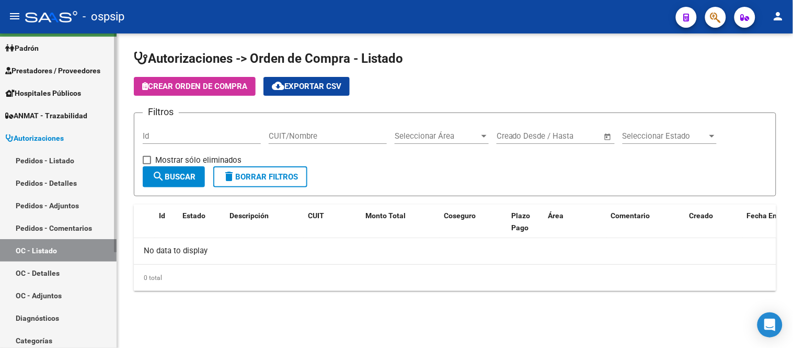
scroll to position [23, 0]
click at [35, 159] on link "Pedidos - Listado" at bounding box center [58, 161] width 117 height 22
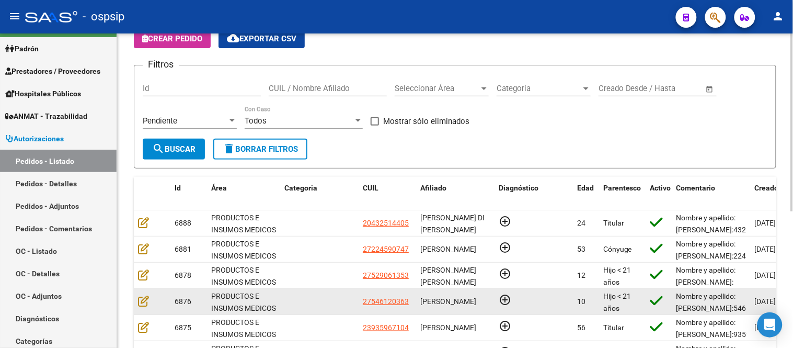
scroll to position [232, 0]
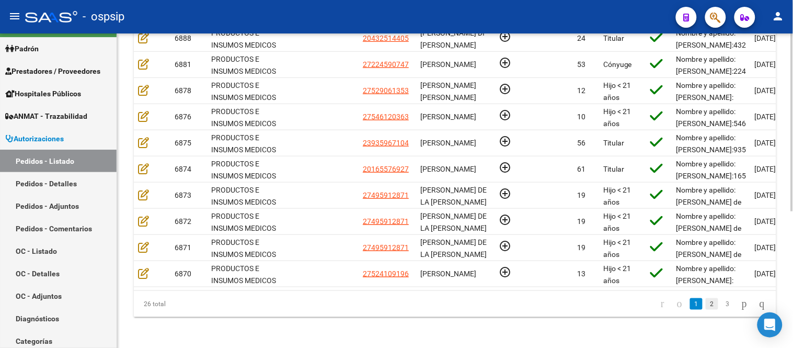
click at [706, 285] on link "2" at bounding box center [712, 304] width 13 height 12
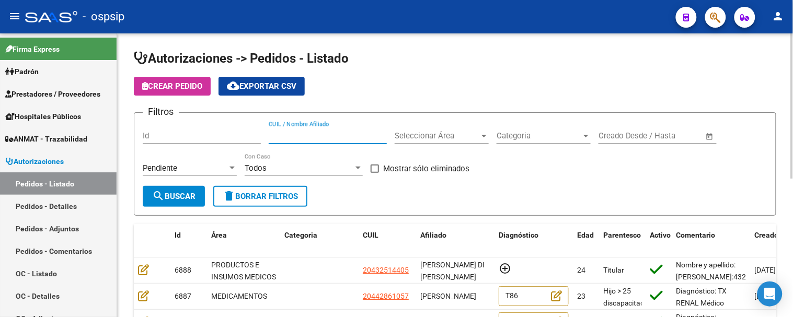
click at [336, 139] on input "CUIL / Nombre Afiliado" at bounding box center [328, 135] width 118 height 9
paste input "No contamos con cobertura de productos de higiene y cuidado personal desde el a…"
click at [284, 136] on input "No contamos con cobertura de productos de higiene y cuidado personal desde el a…" at bounding box center [328, 135] width 118 height 9
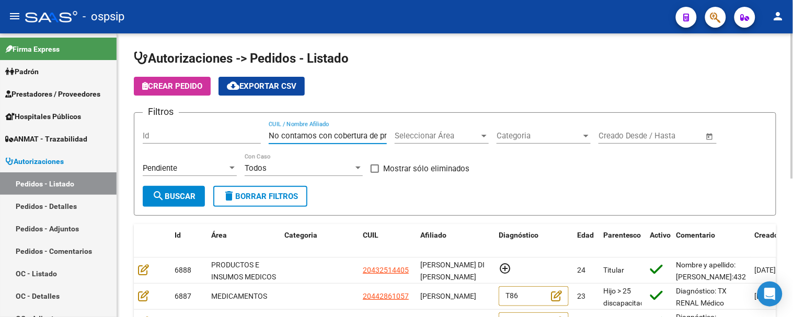
paste input "[PERSON_NAME]"
click at [427, 140] on span "Seleccionar Área" at bounding box center [437, 135] width 85 height 9
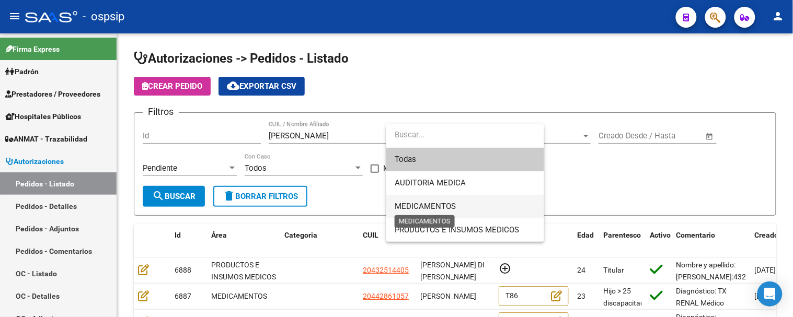
click at [427, 204] on span "MEDICAMENTOS" at bounding box center [425, 206] width 61 height 9
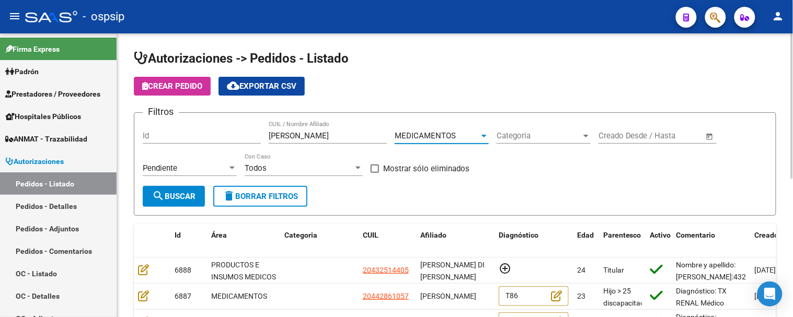
click at [302, 168] on div "Todos" at bounding box center [299, 168] width 109 height 9
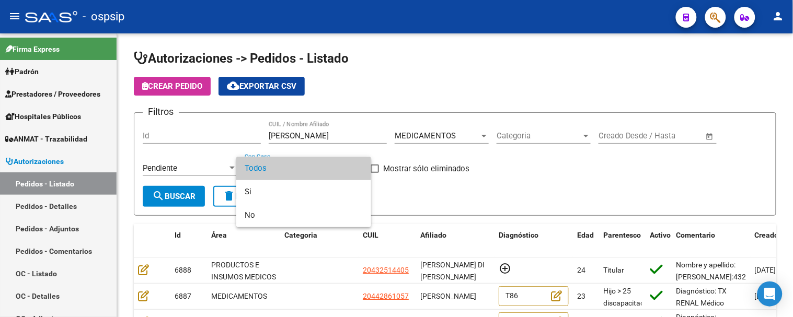
click at [489, 192] on div at bounding box center [396, 158] width 793 height 317
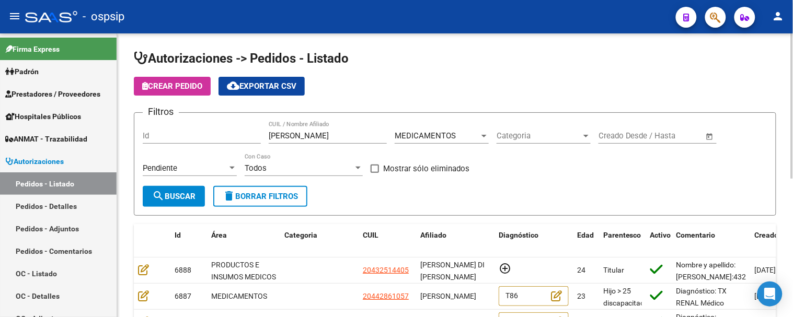
click at [160, 194] on mat-icon "search" at bounding box center [158, 196] width 13 height 13
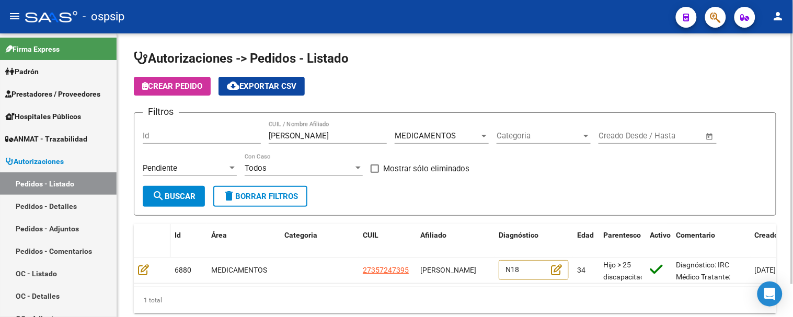
scroll to position [38, 0]
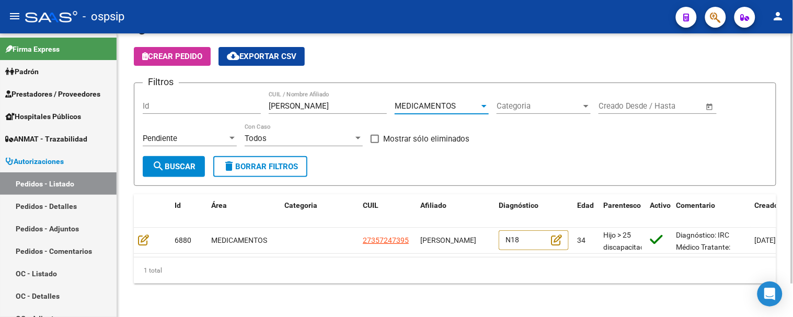
click at [424, 101] on span "MEDICAMENTOS" at bounding box center [425, 105] width 61 height 9
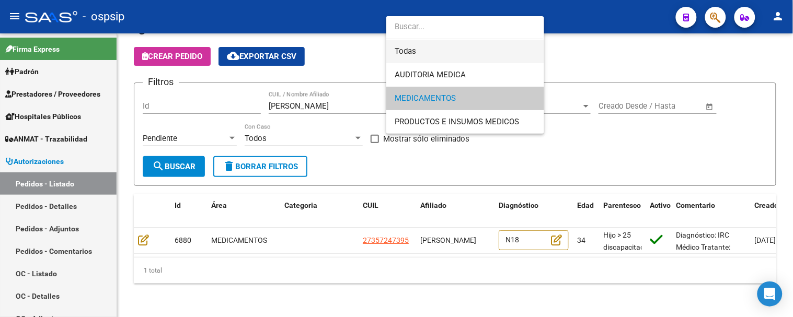
click at [430, 48] on span "Todas" at bounding box center [465, 52] width 141 height 24
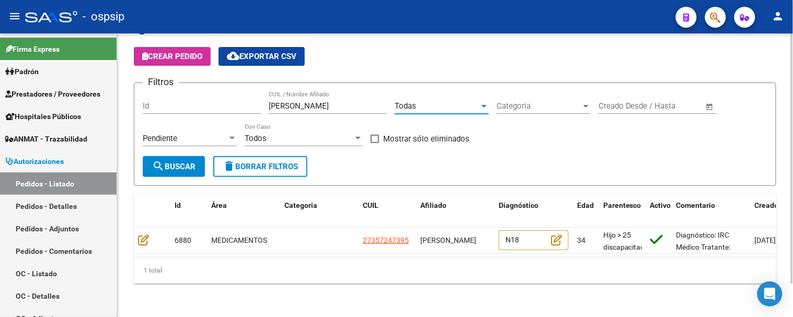
click at [185, 162] on span "search Buscar" at bounding box center [173, 166] width 43 height 9
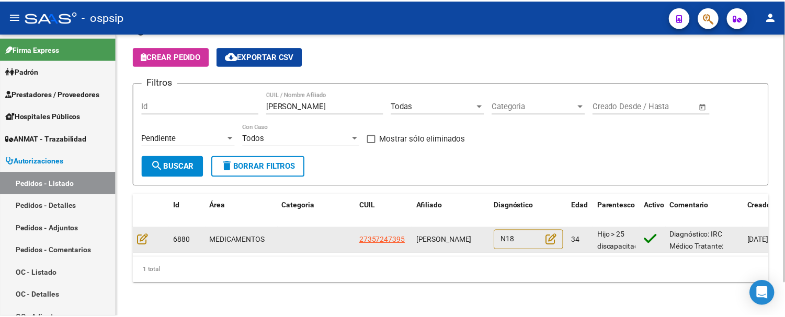
scroll to position [2, 0]
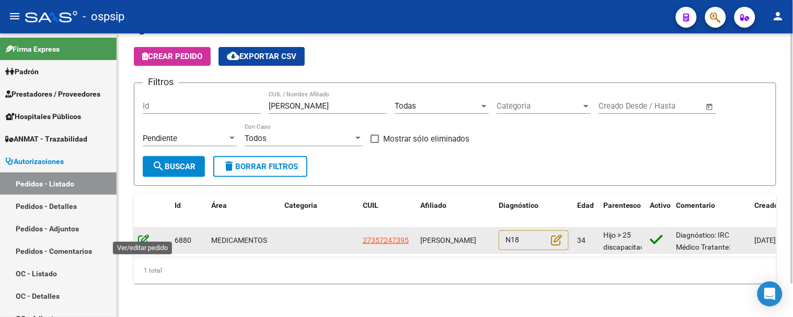
click at [144, 234] on icon at bounding box center [143, 240] width 11 height 12
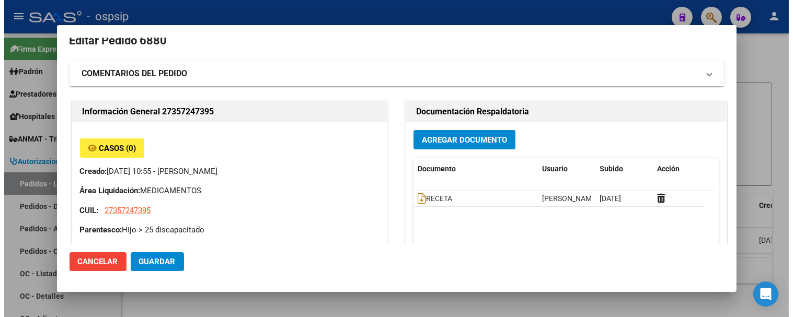
scroll to position [0, 0]
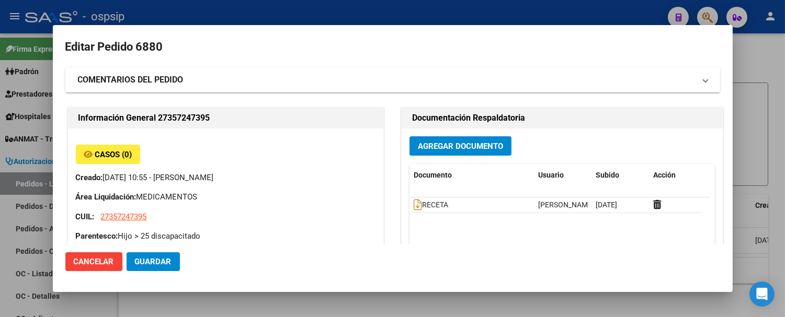
click at [91, 257] on span "Cancelar" at bounding box center [94, 261] width 40 height 9
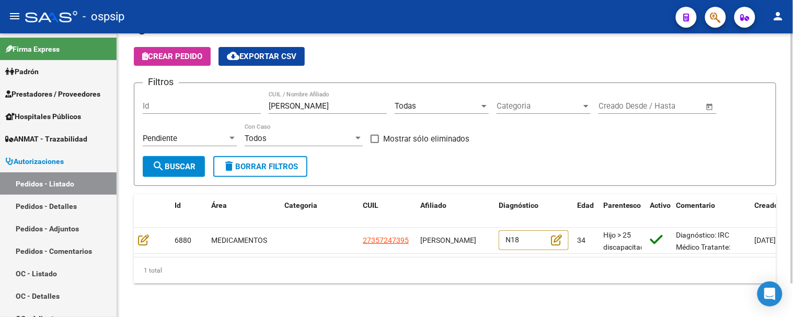
click at [543, 101] on span "Categoria" at bounding box center [539, 105] width 85 height 9
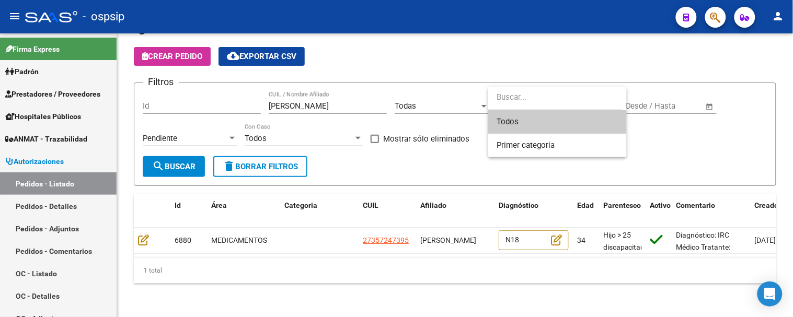
click at [541, 121] on span "Todos" at bounding box center [558, 122] width 122 height 24
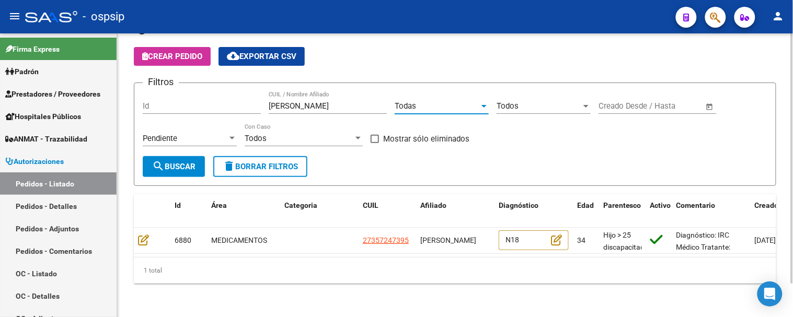
click at [456, 101] on div "Todas" at bounding box center [437, 105] width 85 height 9
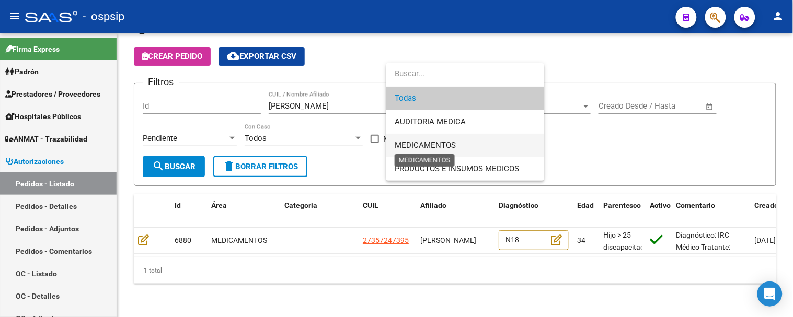
click at [450, 145] on span "MEDICAMENTOS" at bounding box center [425, 145] width 61 height 9
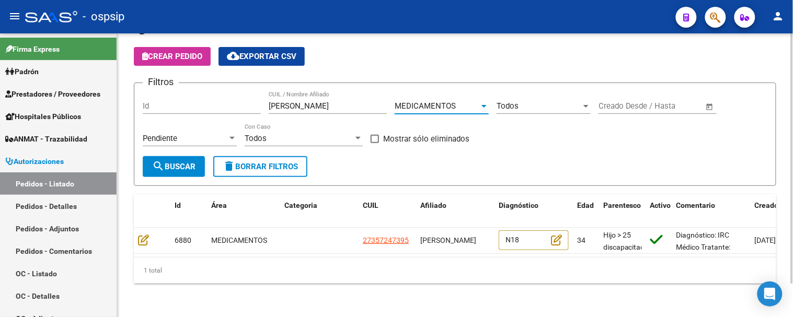
click at [166, 162] on span "search Buscar" at bounding box center [173, 166] width 43 height 9
click at [179, 124] on div "Pendiente Seleccionar Estado" at bounding box center [190, 135] width 94 height 22
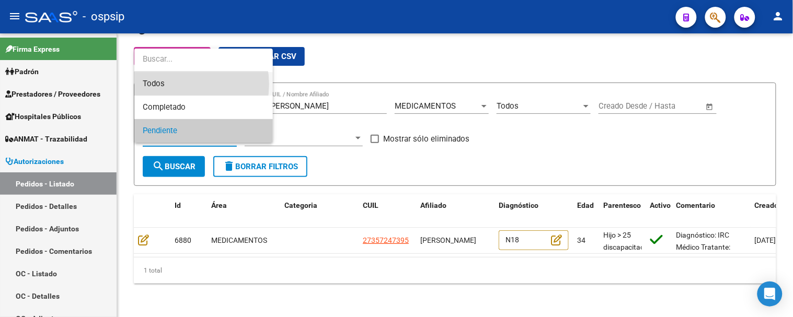
click at [175, 84] on span "Todos" at bounding box center [204, 84] width 122 height 24
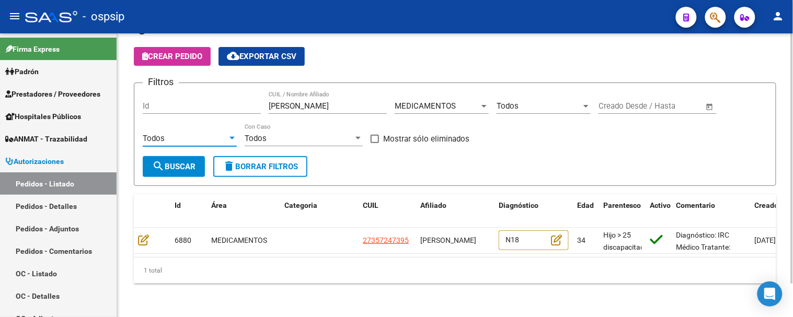
click at [180, 162] on span "search Buscar" at bounding box center [173, 166] width 43 height 9
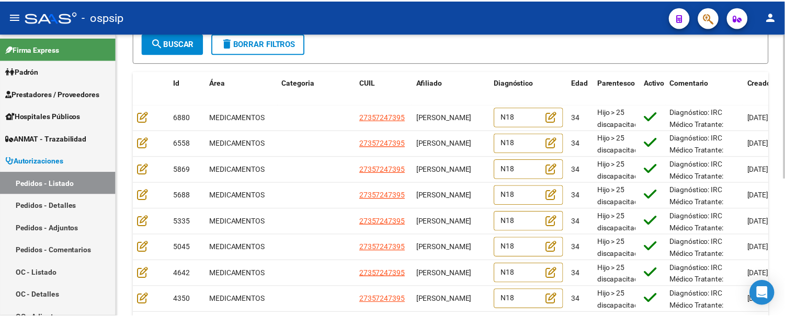
scroll to position [154, 0]
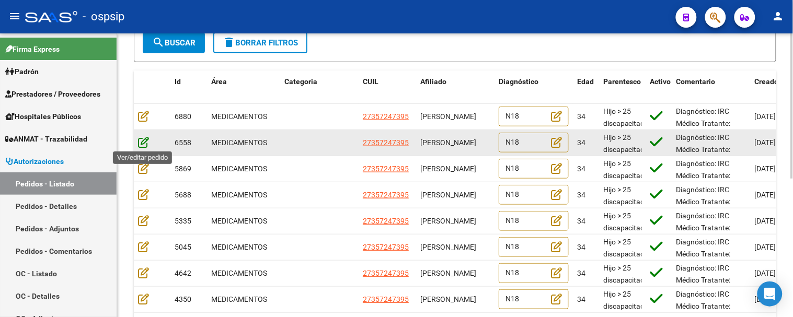
click at [140, 140] on icon at bounding box center [143, 142] width 11 height 12
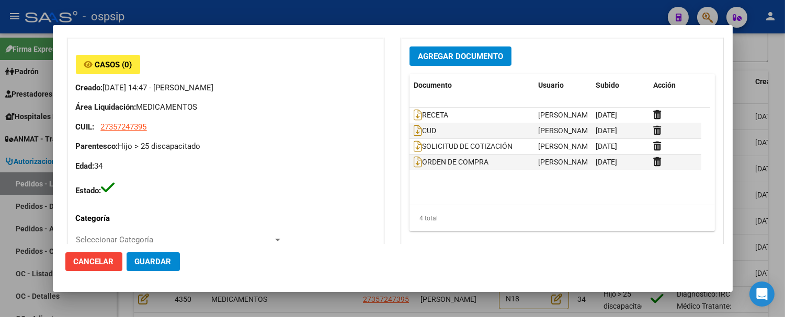
scroll to position [58, 0]
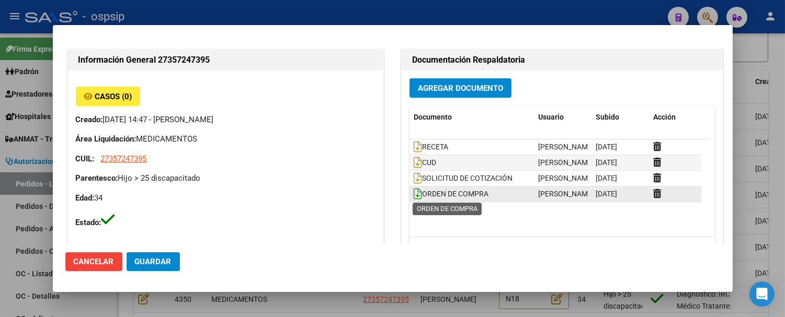
click at [416, 194] on icon at bounding box center [418, 194] width 8 height 12
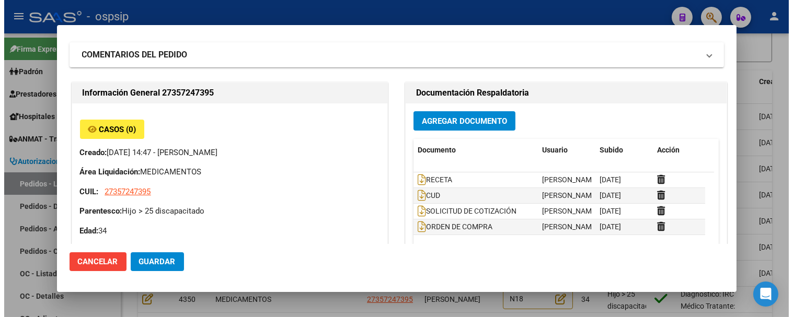
scroll to position [0, 0]
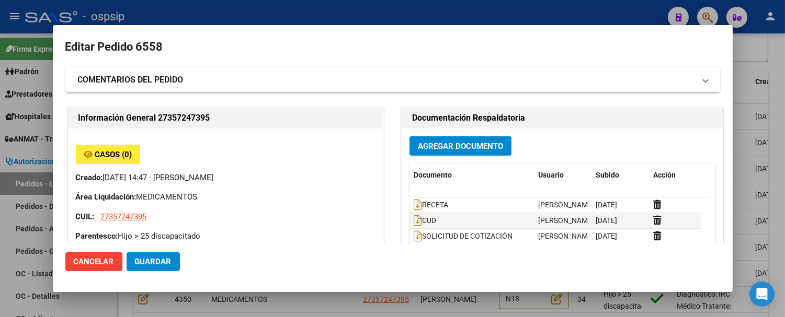
click at [135, 258] on span "Guardar" at bounding box center [153, 261] width 37 height 9
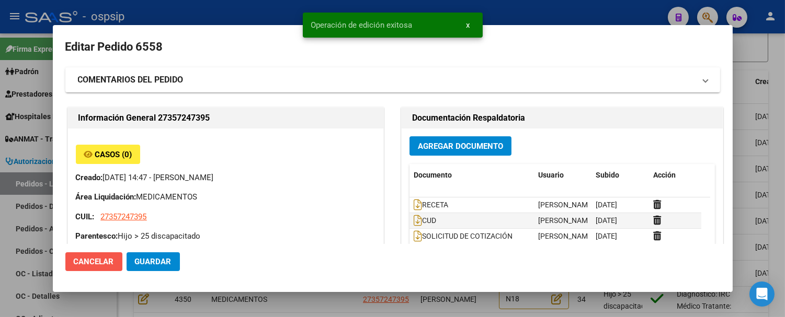
click at [97, 260] on span "Cancelar" at bounding box center [94, 261] width 40 height 9
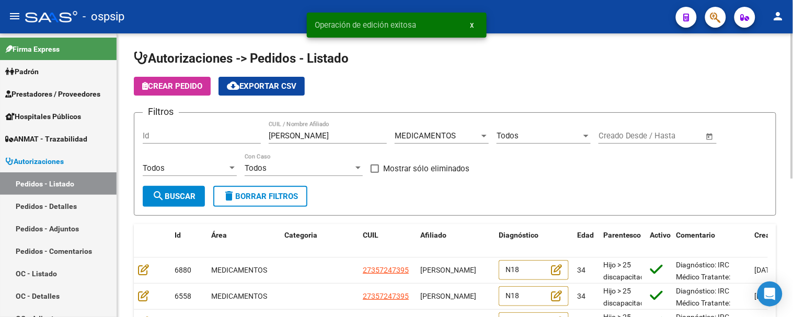
click at [340, 133] on input "[PERSON_NAME]" at bounding box center [328, 135] width 118 height 9
paste input "[PERSON_NAME]"
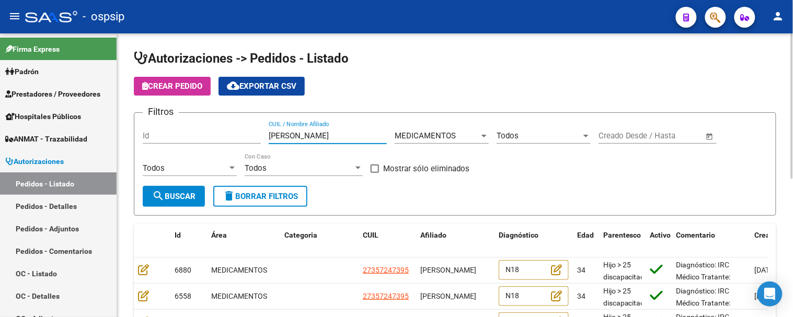
type input "[PERSON_NAME]"
click at [174, 202] on button "search Buscar" at bounding box center [174, 196] width 62 height 21
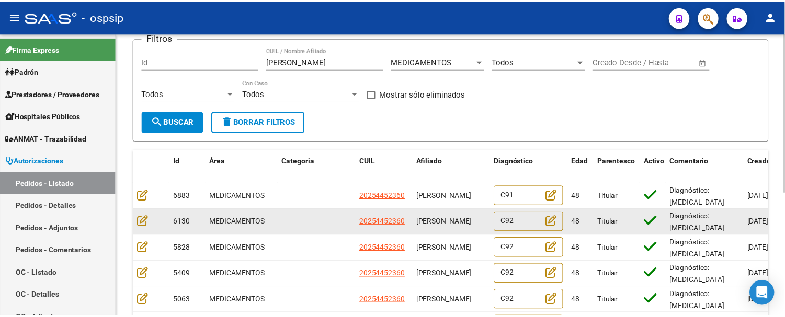
scroll to position [58, 0]
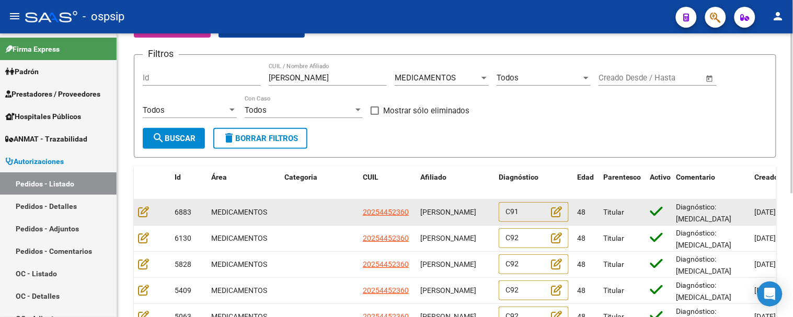
click at [297, 217] on datatable-body-cell at bounding box center [319, 213] width 78 height 26
click at [589, 214] on div "48" at bounding box center [586, 212] width 18 height 12
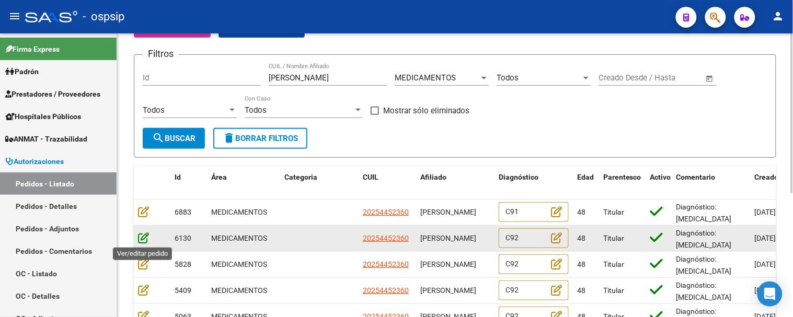
click at [139, 237] on icon at bounding box center [143, 238] width 11 height 12
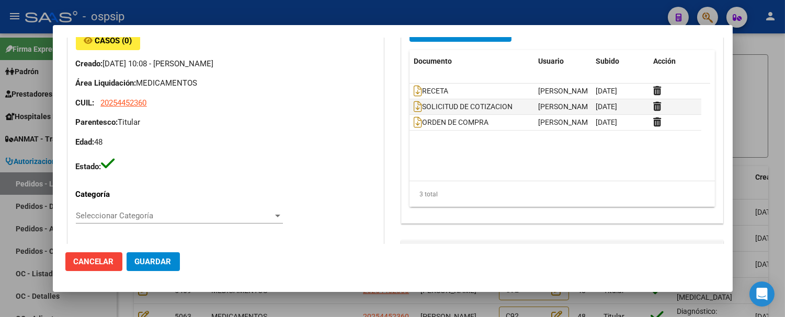
scroll to position [116, 0]
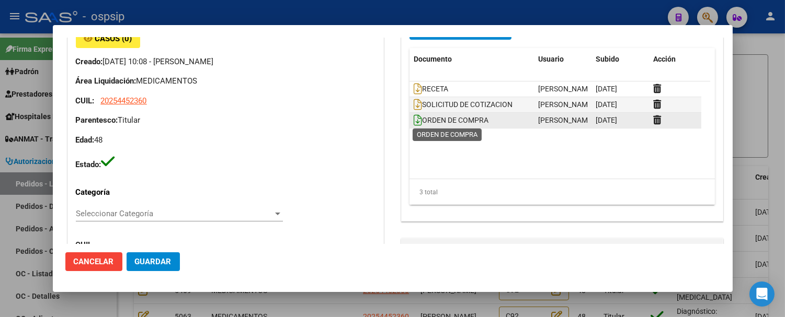
click at [414, 117] on icon at bounding box center [418, 120] width 8 height 12
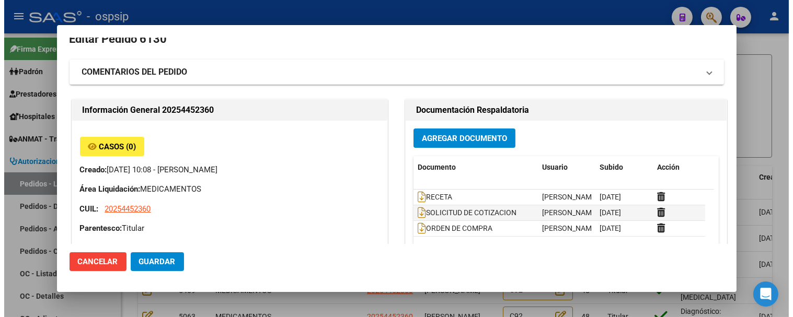
scroll to position [0, 0]
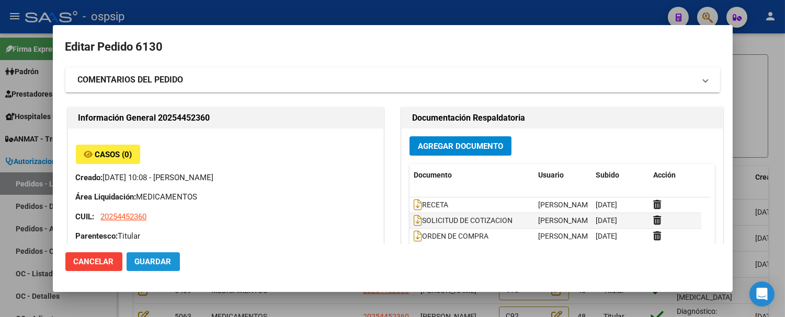
click at [144, 260] on span "Guardar" at bounding box center [153, 261] width 37 height 9
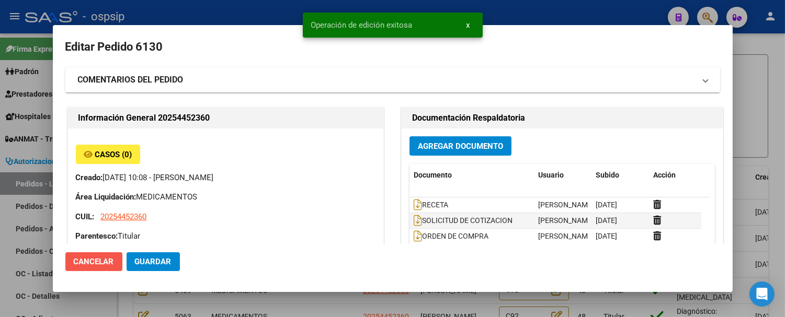
click at [96, 255] on button "Cancelar" at bounding box center [93, 261] width 57 height 19
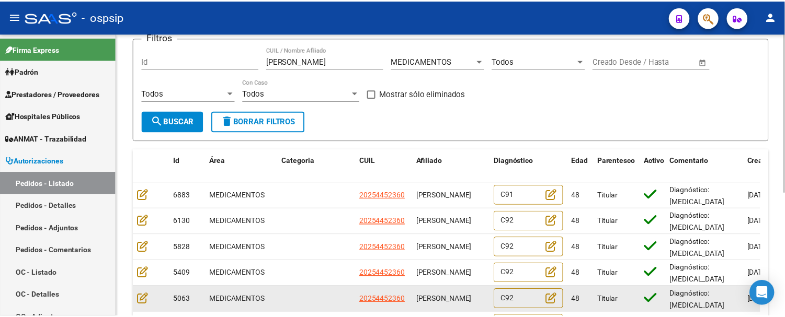
scroll to position [174, 0]
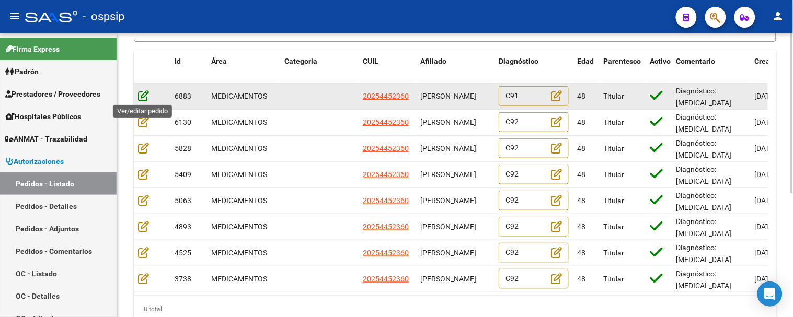
click at [143, 97] on icon at bounding box center [143, 96] width 11 height 12
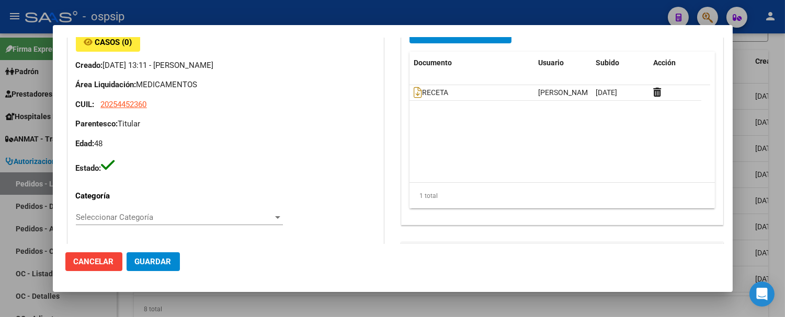
scroll to position [116, 0]
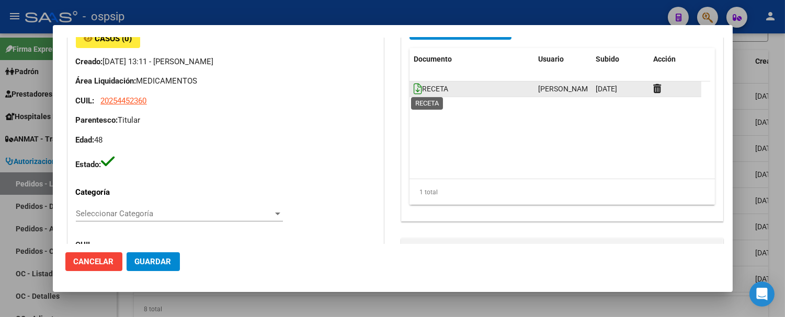
click at [414, 92] on icon at bounding box center [418, 89] width 8 height 12
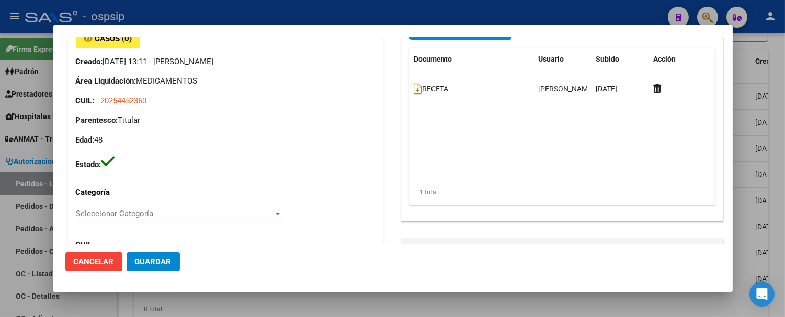
click at [753, 63] on div at bounding box center [392, 158] width 785 height 317
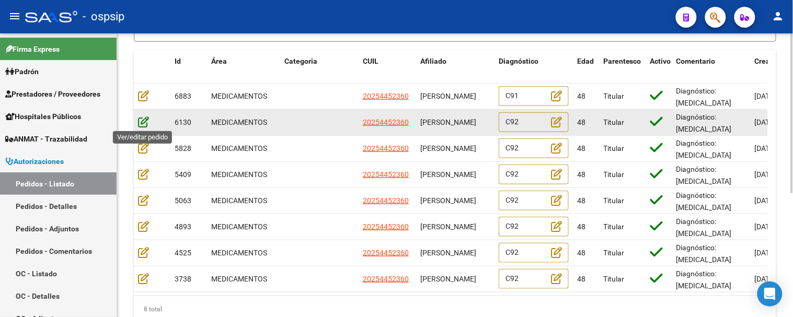
click at [145, 121] on icon at bounding box center [143, 122] width 11 height 12
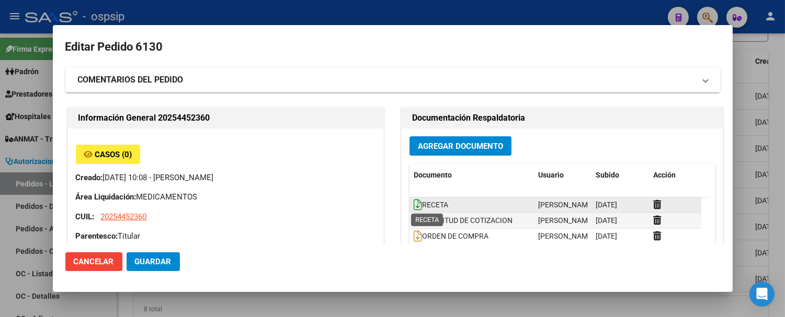
click at [414, 203] on icon at bounding box center [418, 205] width 8 height 12
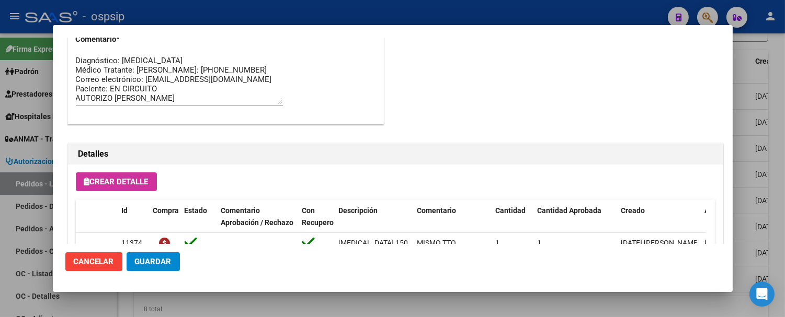
scroll to position [785, 0]
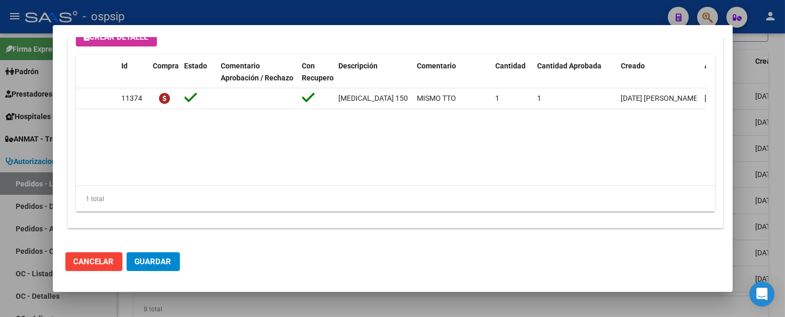
click at [753, 110] on div at bounding box center [392, 158] width 785 height 317
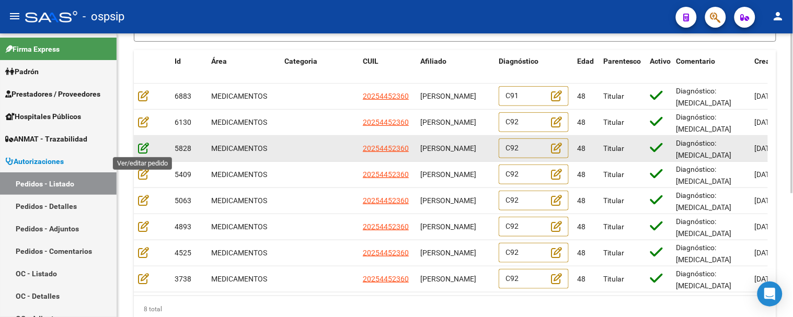
click at [144, 151] on icon at bounding box center [143, 148] width 11 height 12
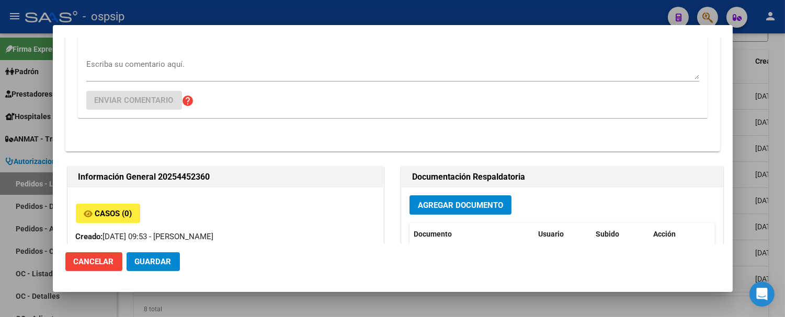
scroll to position [232, 0]
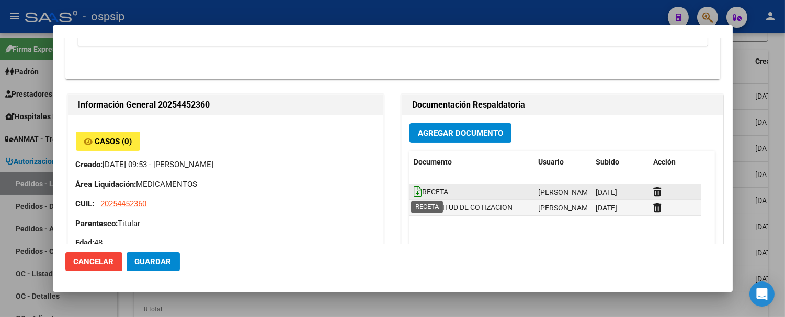
click at [414, 192] on icon at bounding box center [418, 192] width 8 height 12
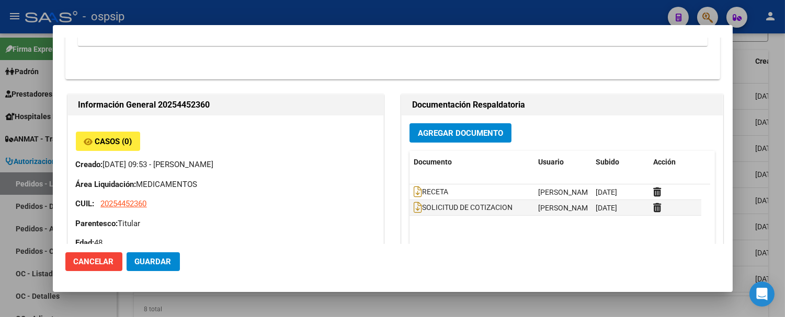
click at [764, 105] on div at bounding box center [392, 158] width 785 height 317
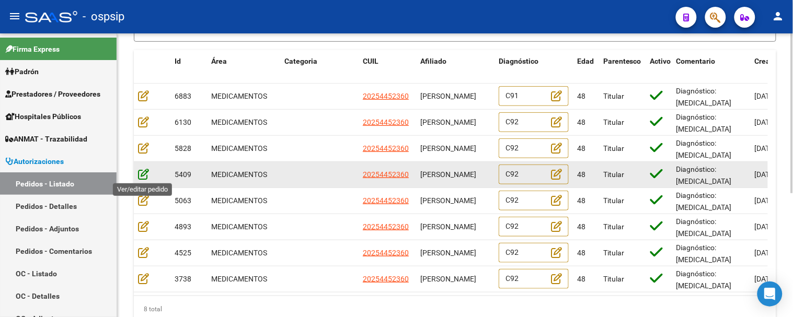
click at [138, 176] on icon at bounding box center [143, 174] width 11 height 12
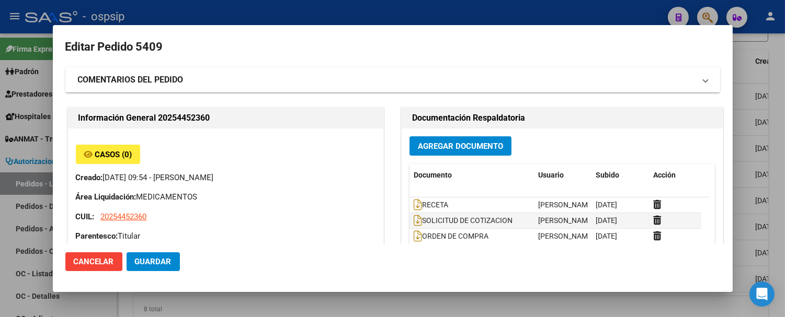
scroll to position [58, 0]
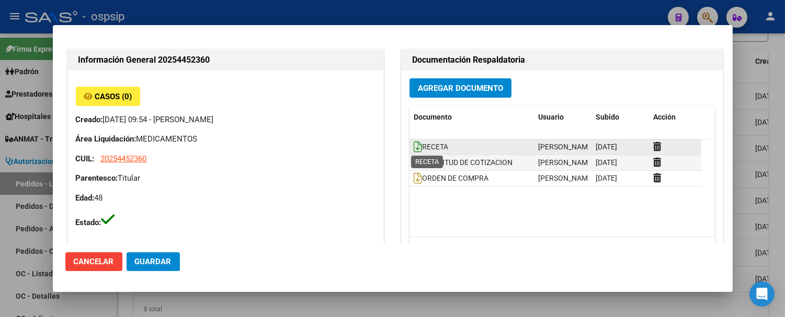
click at [415, 145] on icon at bounding box center [418, 147] width 8 height 12
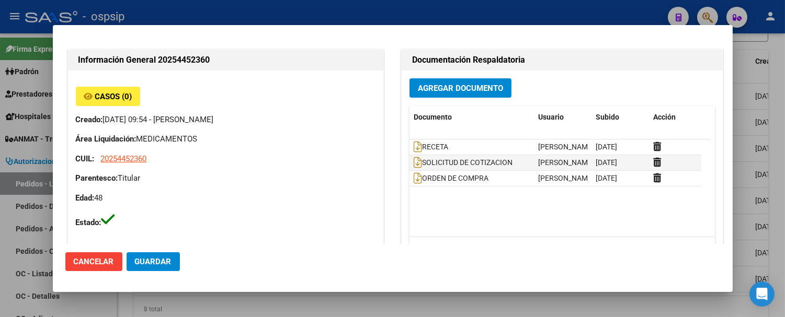
click at [764, 108] on div at bounding box center [392, 158] width 785 height 317
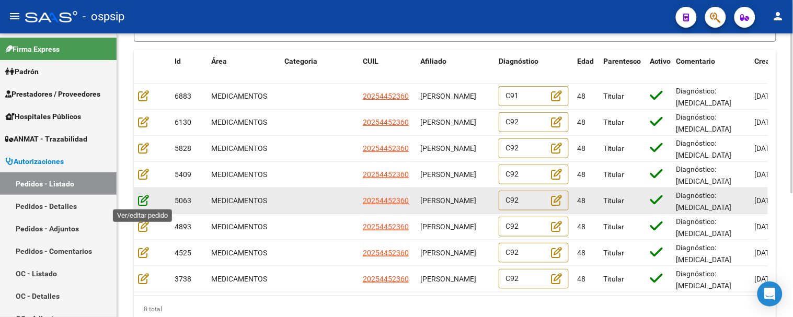
click at [147, 201] on icon at bounding box center [143, 200] width 11 height 12
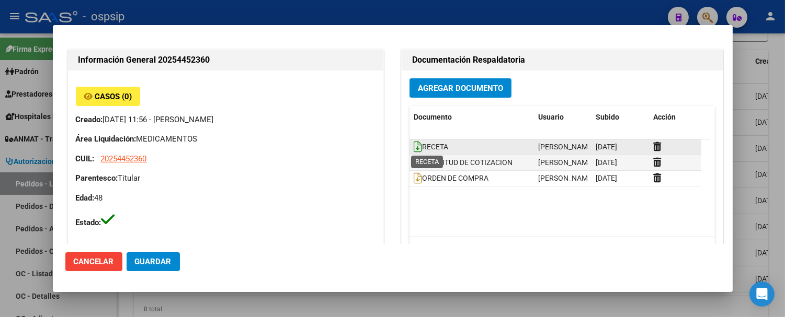
click at [414, 149] on icon at bounding box center [418, 147] width 8 height 12
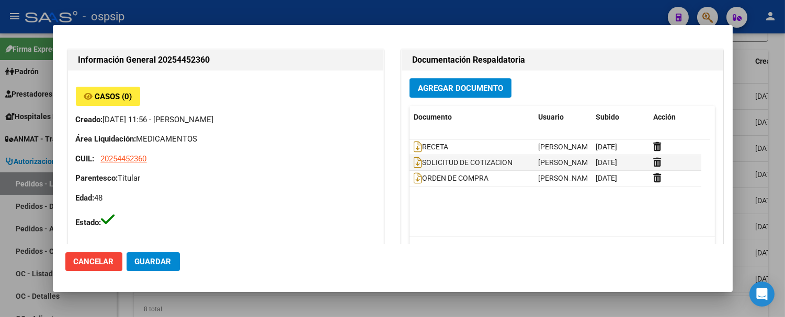
click at [758, 165] on div at bounding box center [392, 158] width 785 height 317
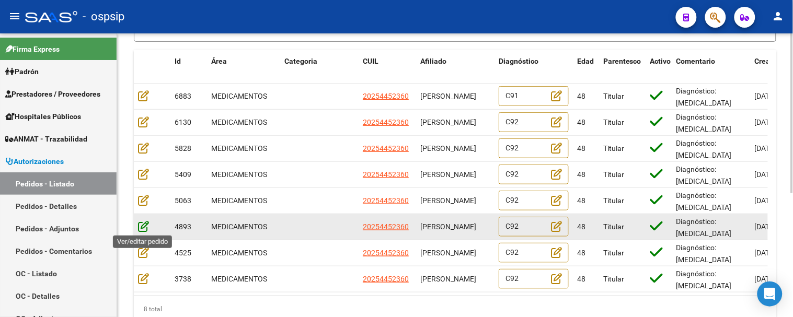
click at [145, 226] on icon at bounding box center [143, 227] width 11 height 12
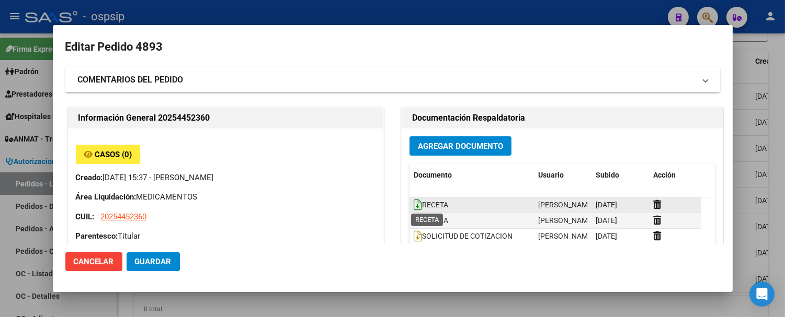
click at [414, 205] on icon at bounding box center [418, 205] width 8 height 12
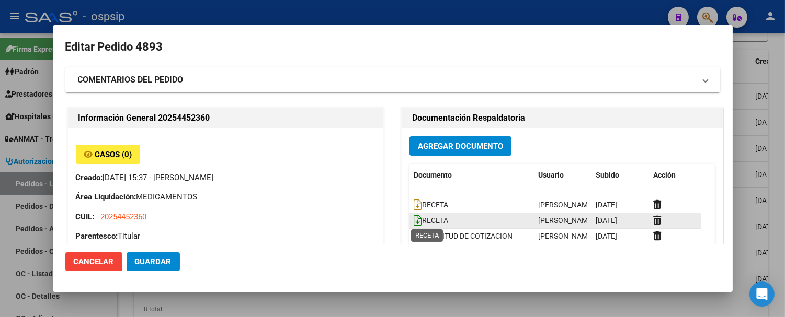
click at [414, 220] on icon at bounding box center [418, 221] width 8 height 12
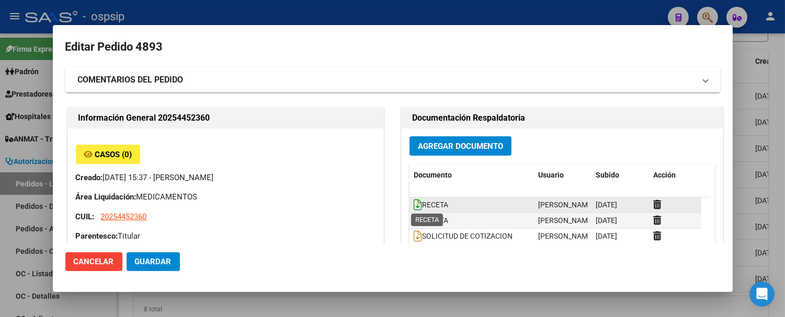
click at [414, 206] on icon at bounding box center [418, 205] width 8 height 12
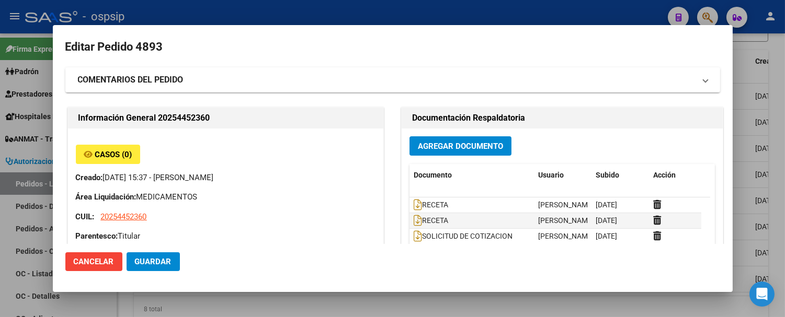
click at [741, 161] on div at bounding box center [392, 158] width 785 height 317
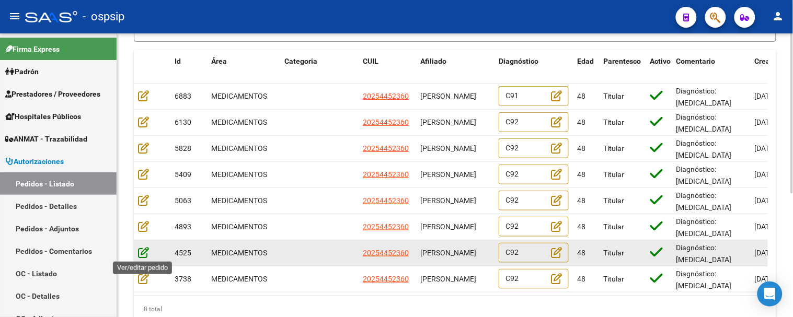
click at [147, 252] on icon at bounding box center [143, 253] width 11 height 12
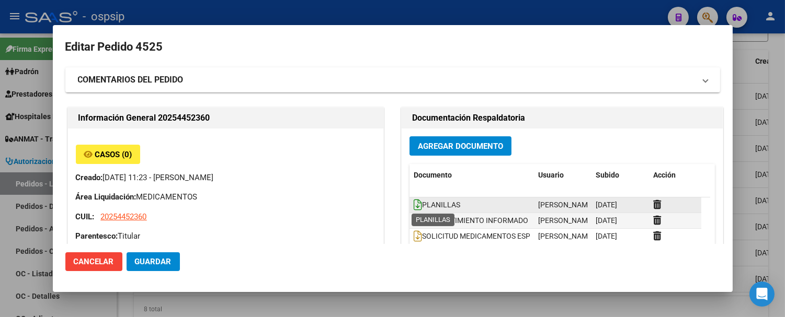
click at [414, 206] on icon at bounding box center [418, 205] width 8 height 12
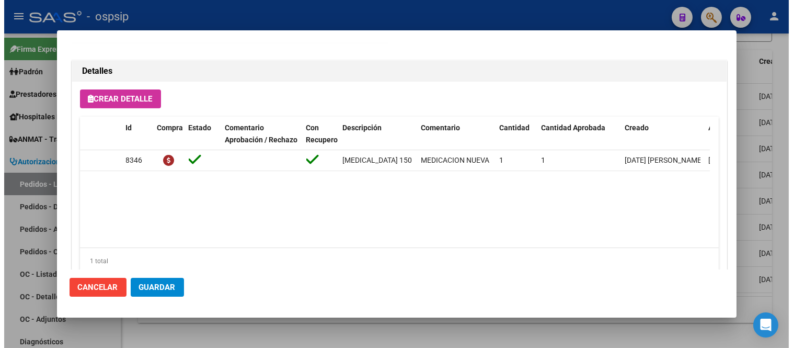
scroll to position [591, 0]
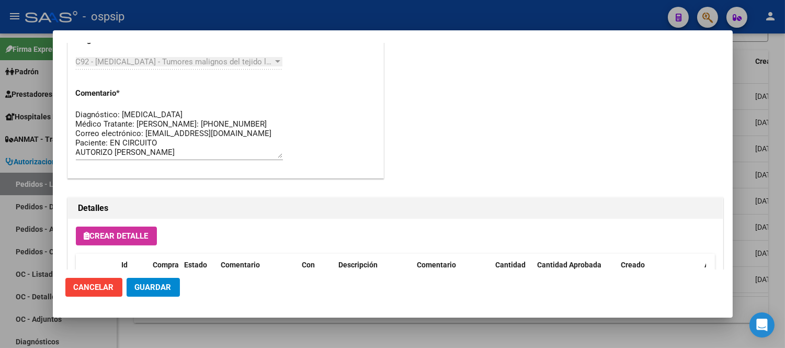
click at [105, 291] on span "Cancelar" at bounding box center [94, 286] width 40 height 9
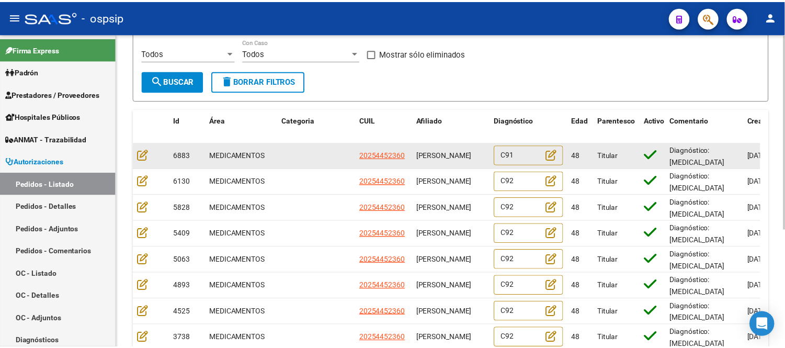
scroll to position [116, 0]
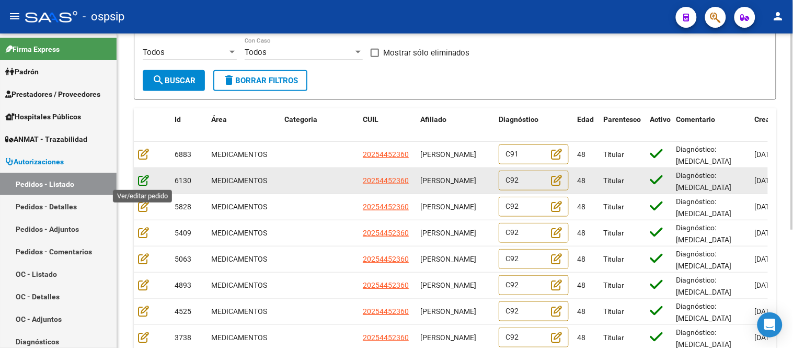
click at [143, 178] on icon at bounding box center [143, 180] width 11 height 12
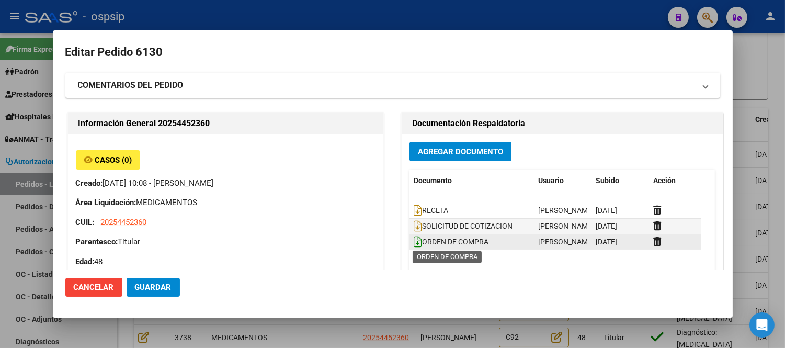
click at [414, 239] on icon at bounding box center [418, 242] width 8 height 12
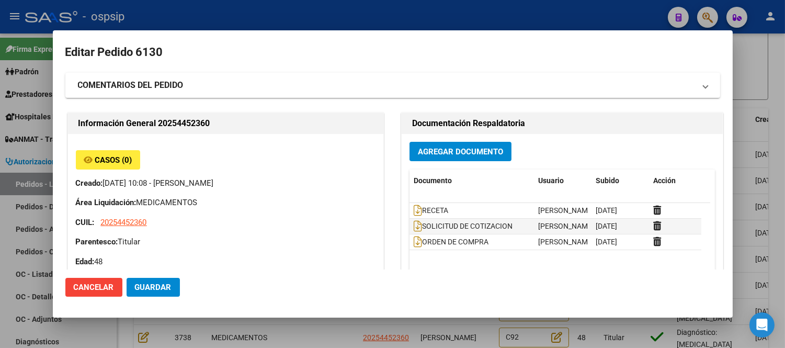
click at [150, 288] on span "Guardar" at bounding box center [153, 286] width 37 height 9
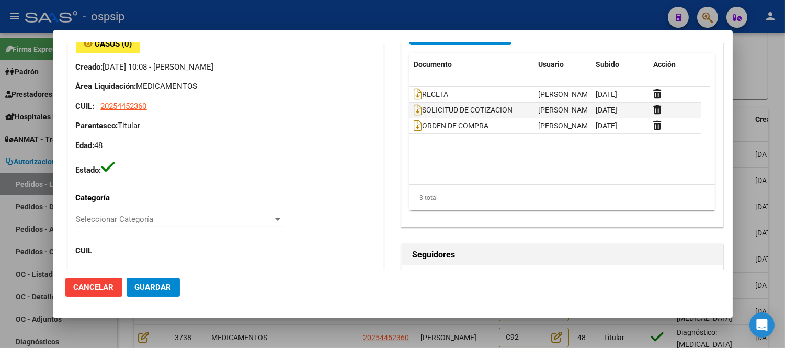
click at [94, 281] on button "Cancelar" at bounding box center [93, 287] width 57 height 19
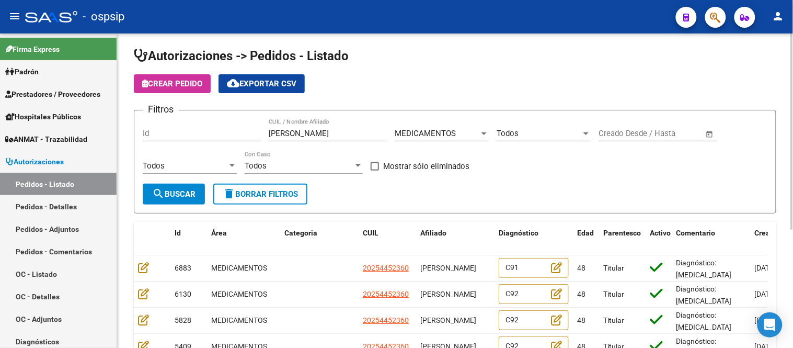
scroll to position [0, 0]
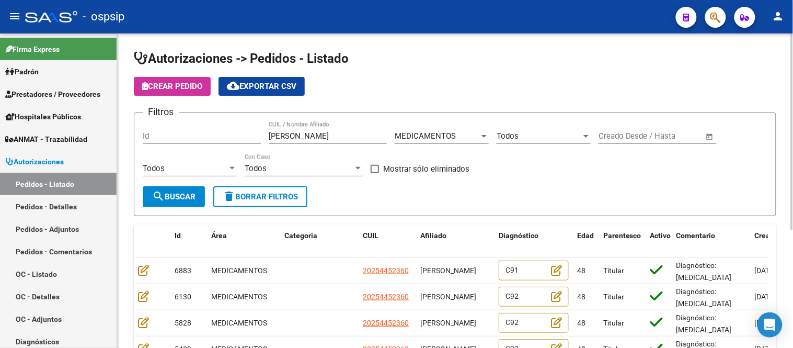
click at [320, 135] on input "[PERSON_NAME]" at bounding box center [328, 135] width 118 height 9
paste input "[PERSON_NAME]"
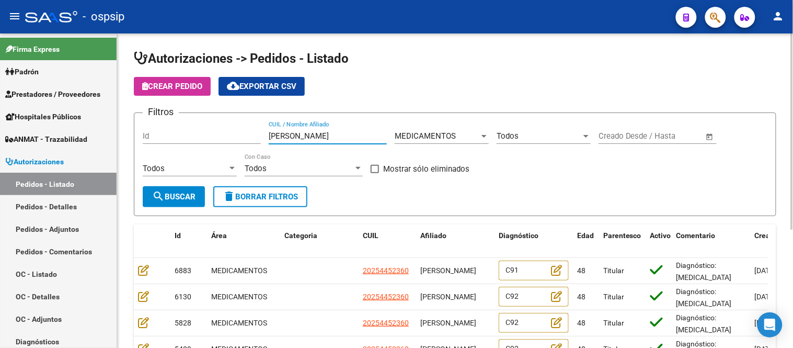
type input "[PERSON_NAME]"
click at [188, 196] on span "search Buscar" at bounding box center [173, 196] width 43 height 9
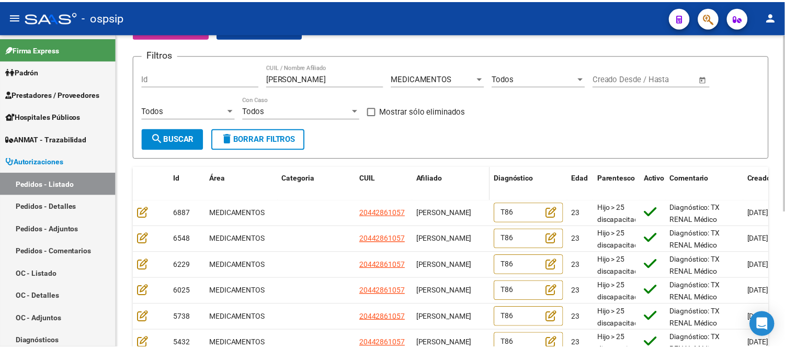
scroll to position [116, 0]
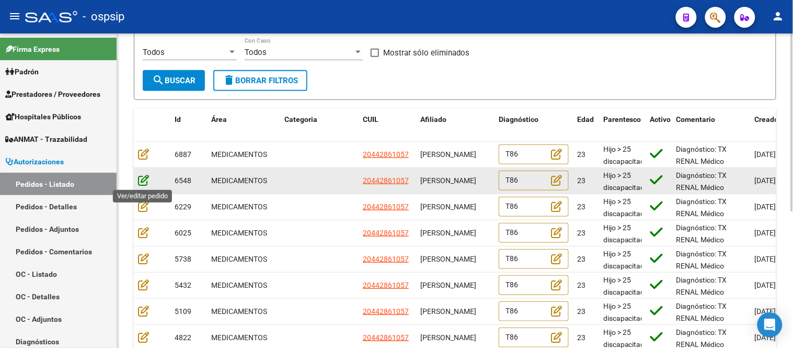
click at [140, 179] on icon at bounding box center [143, 180] width 11 height 12
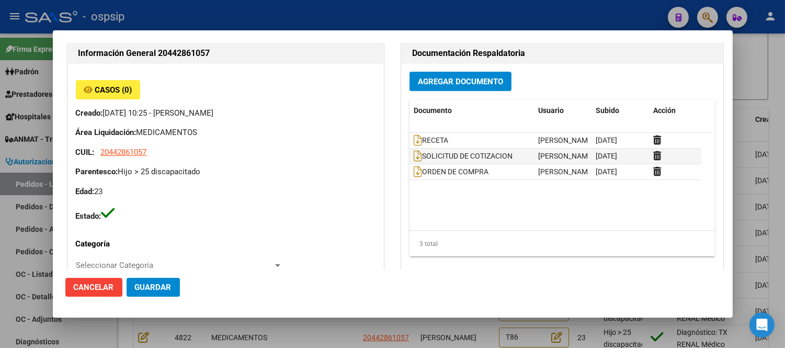
scroll to position [290, 0]
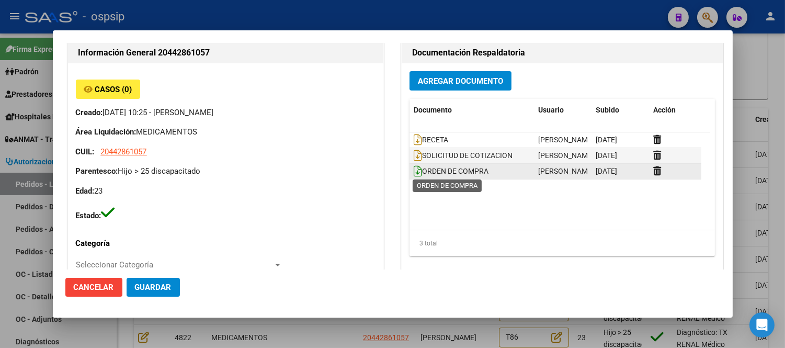
click at [416, 173] on icon at bounding box center [418, 171] width 8 height 12
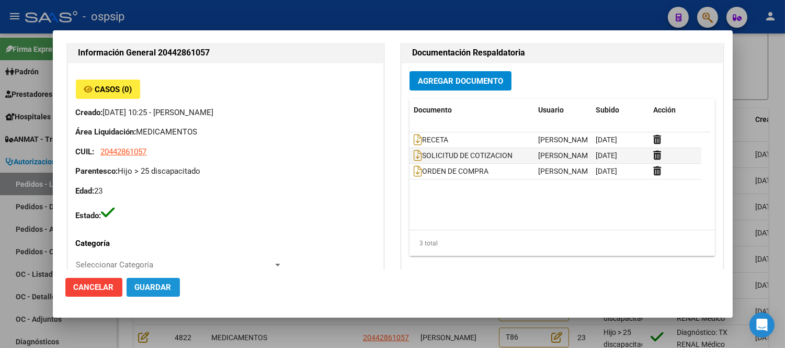
click at [147, 285] on span "Guardar" at bounding box center [153, 286] width 37 height 9
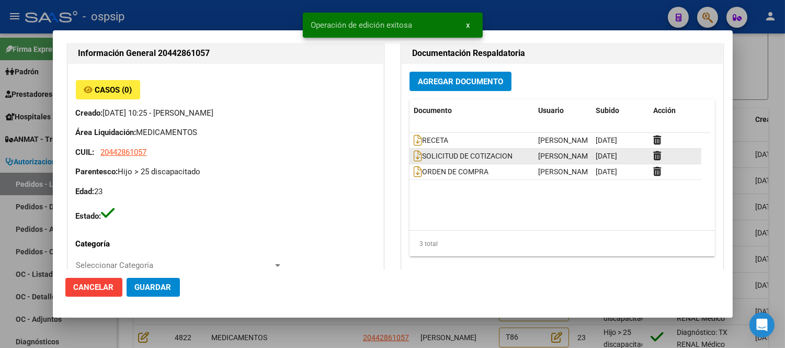
scroll to position [232, 0]
